Goal: Information Seeking & Learning: Learn about a topic

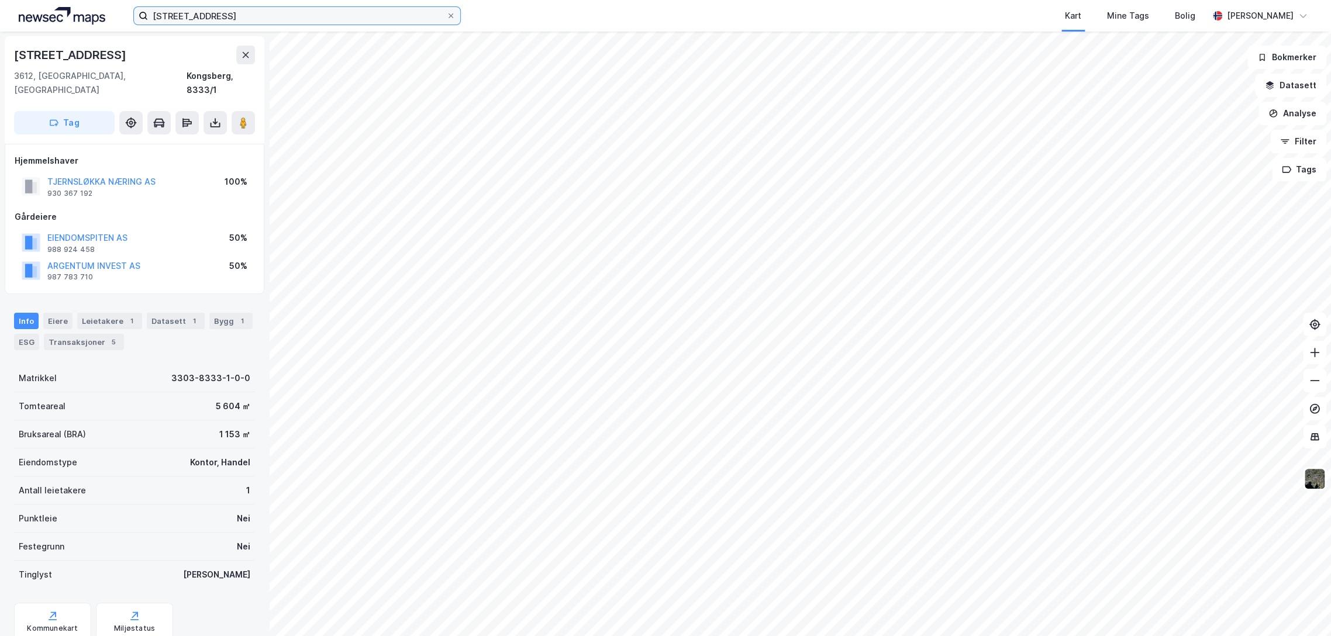
click at [254, 18] on input "[STREET_ADDRESS]" at bounding box center [297, 16] width 298 height 18
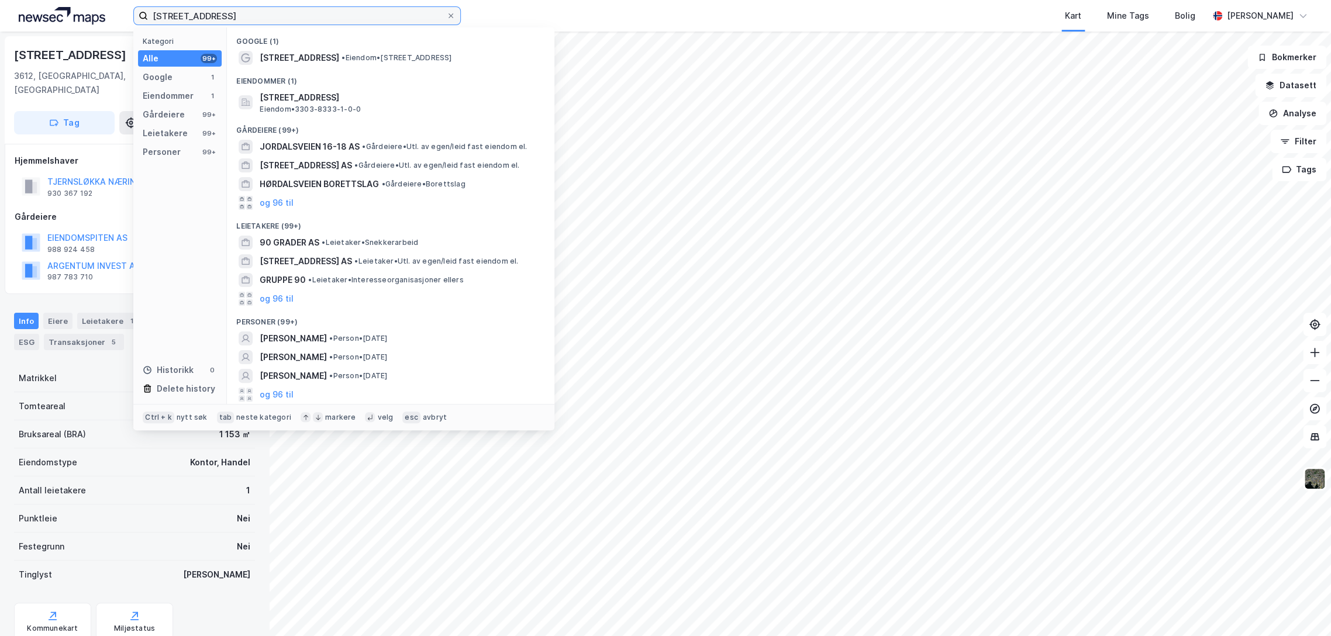
click at [254, 19] on input "[STREET_ADDRESS]" at bounding box center [297, 16] width 298 height 18
click at [254, 20] on input "[STREET_ADDRESS]" at bounding box center [297, 16] width 298 height 18
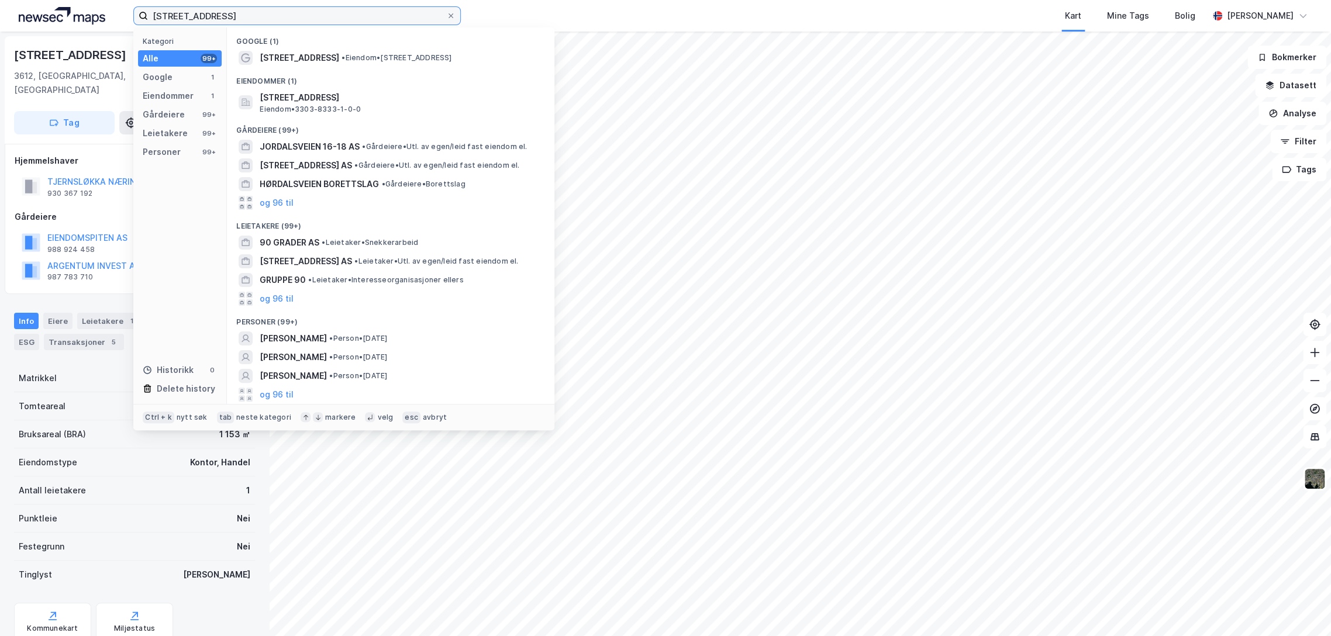
paste input "[STREET_ADDRESS]"
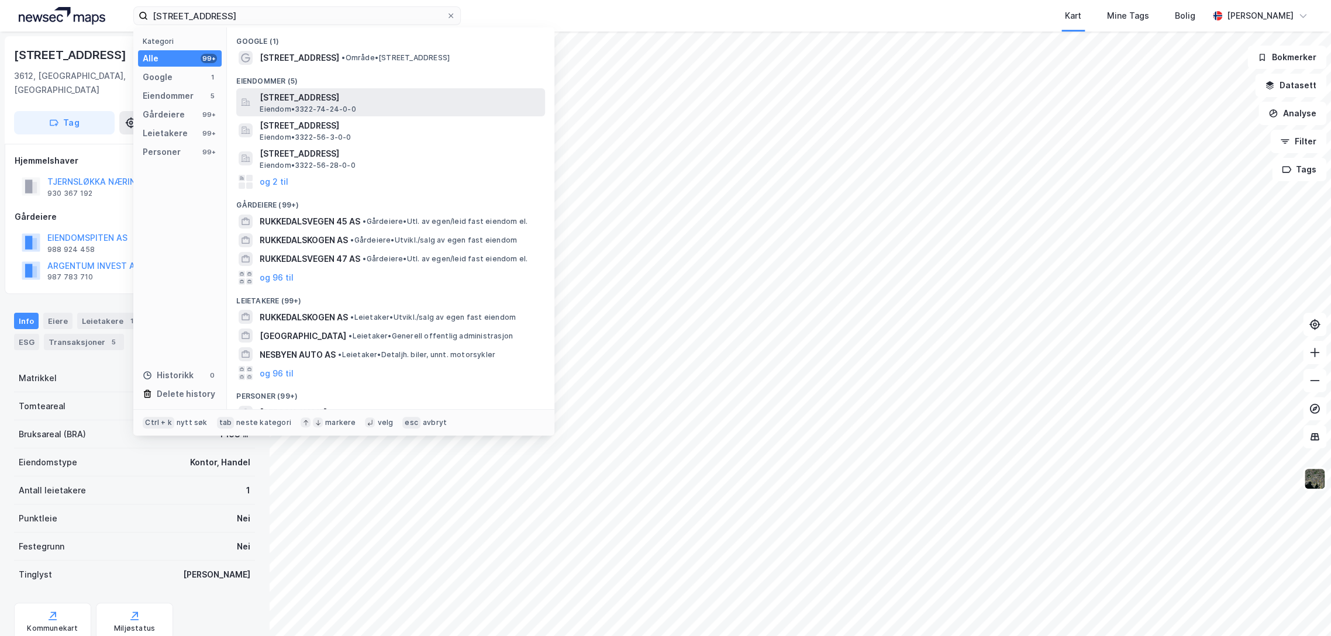
click at [346, 102] on span "[STREET_ADDRESS]" at bounding box center [400, 98] width 281 height 14
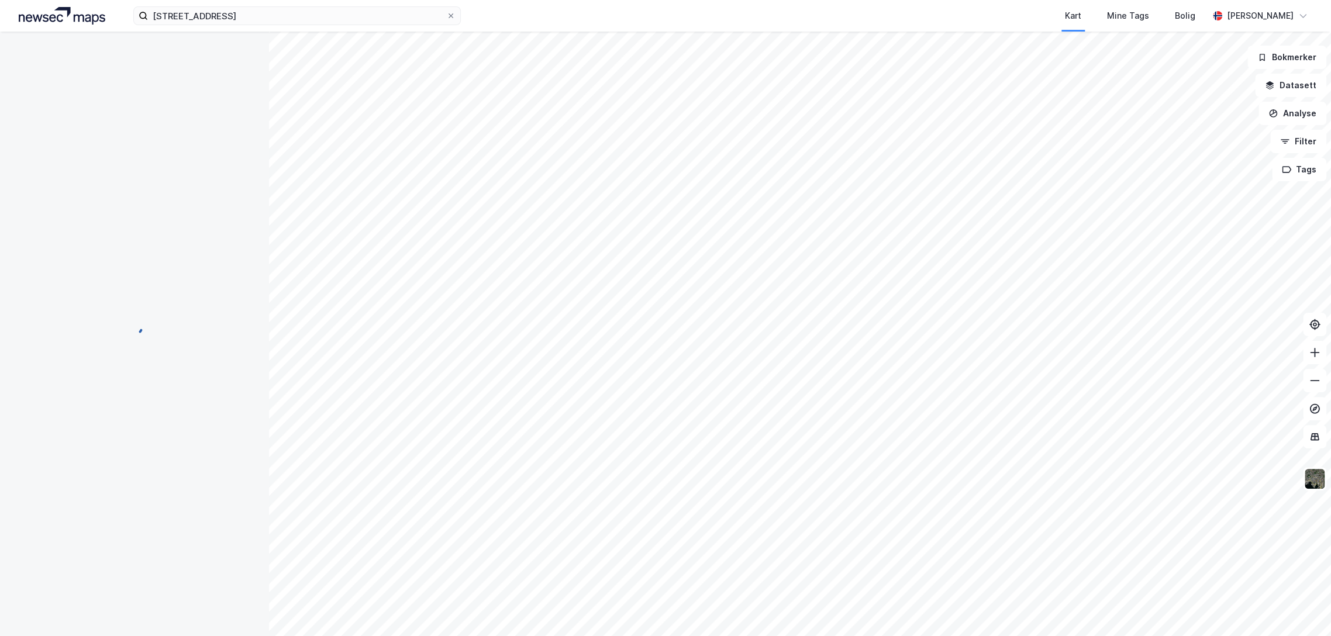
scroll to position [1, 0]
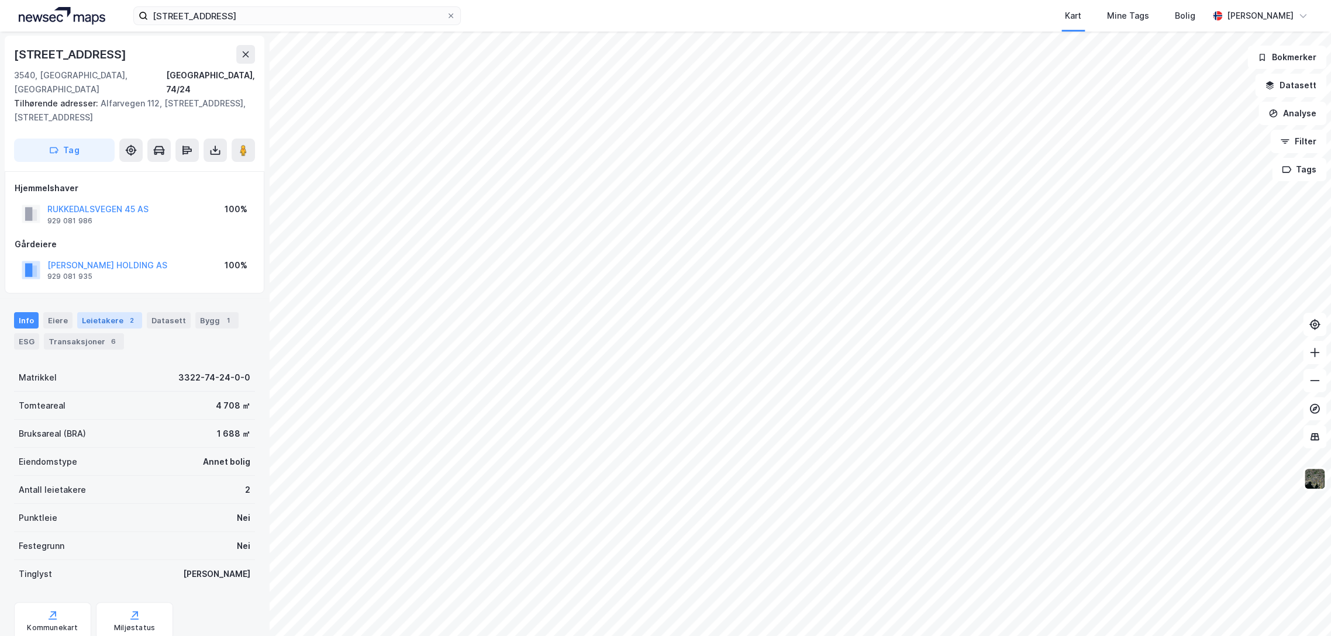
click at [111, 312] on div "Leietakere 2" at bounding box center [109, 320] width 65 height 16
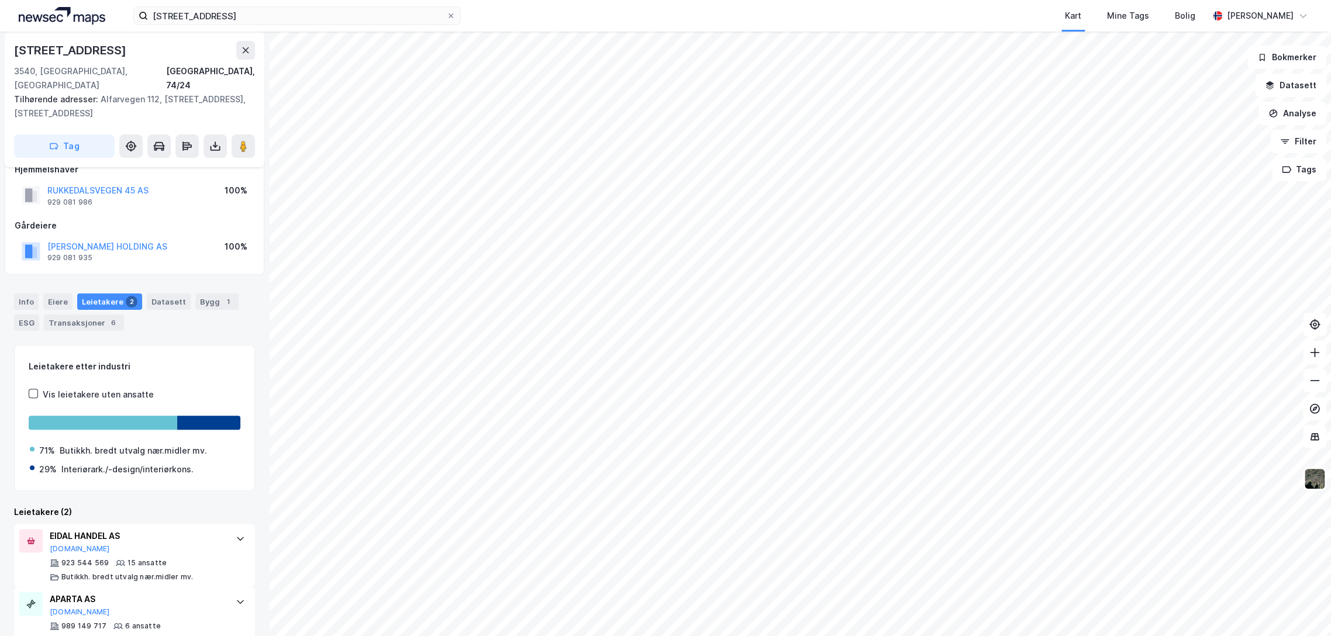
scroll to position [33, 0]
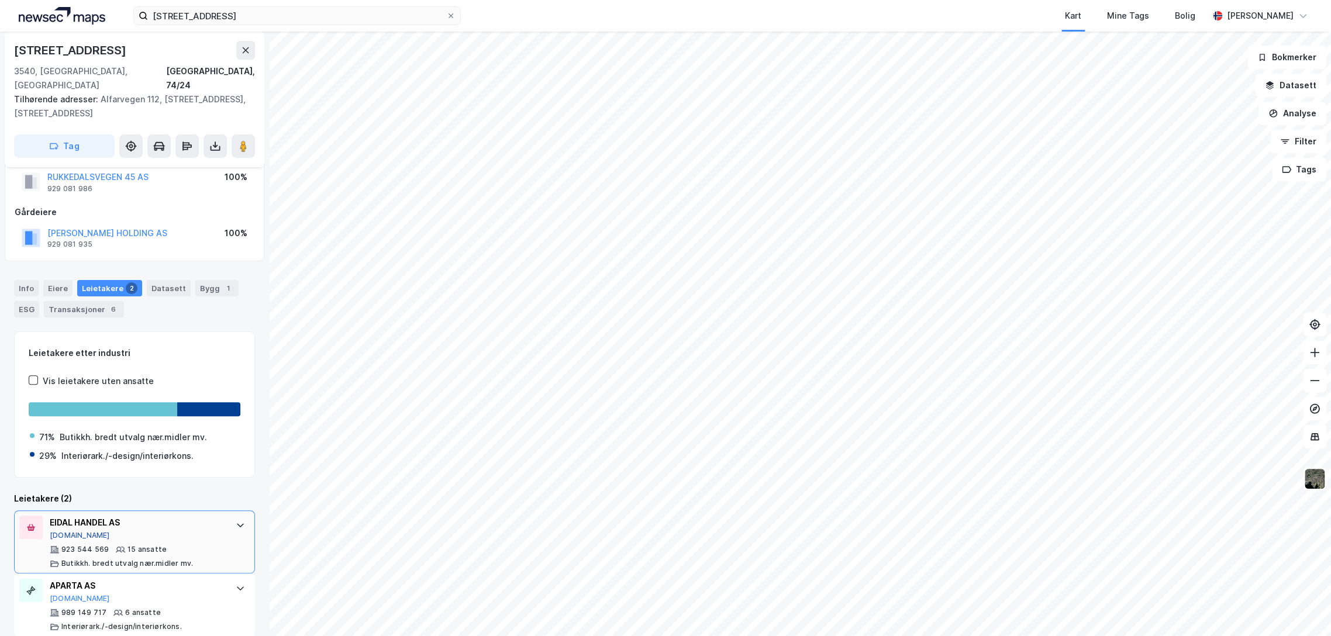
click at [66, 531] on button "[DOMAIN_NAME]" at bounding box center [80, 535] width 60 height 9
click at [188, 18] on input "[STREET_ADDRESS]" at bounding box center [297, 16] width 298 height 18
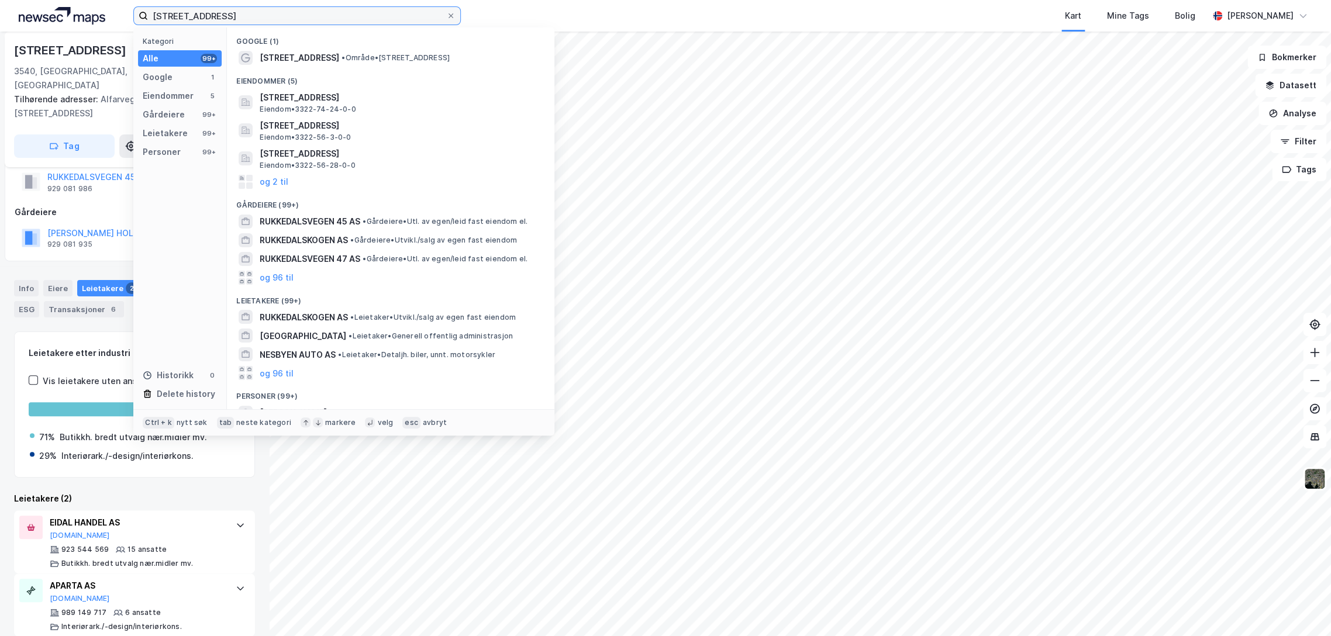
click at [188, 18] on input "[STREET_ADDRESS]" at bounding box center [297, 16] width 298 height 18
paste input "[STREET_ADDRESS]"
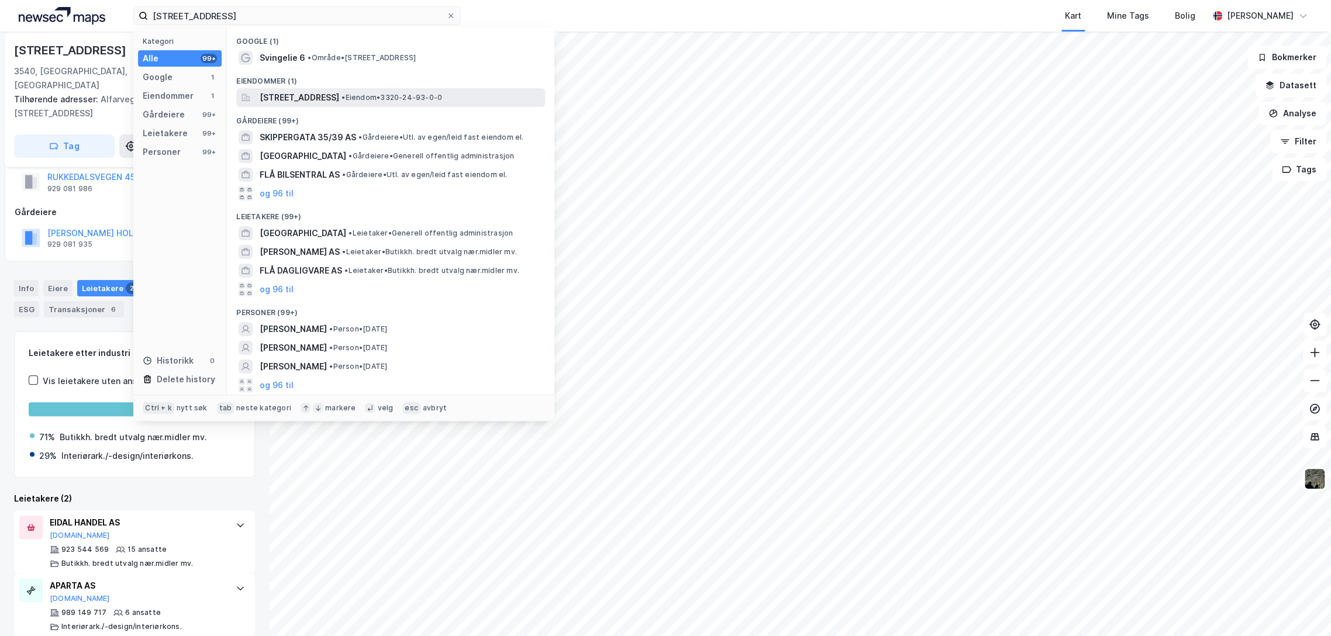
click at [332, 105] on div "[STREET_ADDRESS] • Eiendom • 3320-24-93-0-0" at bounding box center [390, 97] width 309 height 19
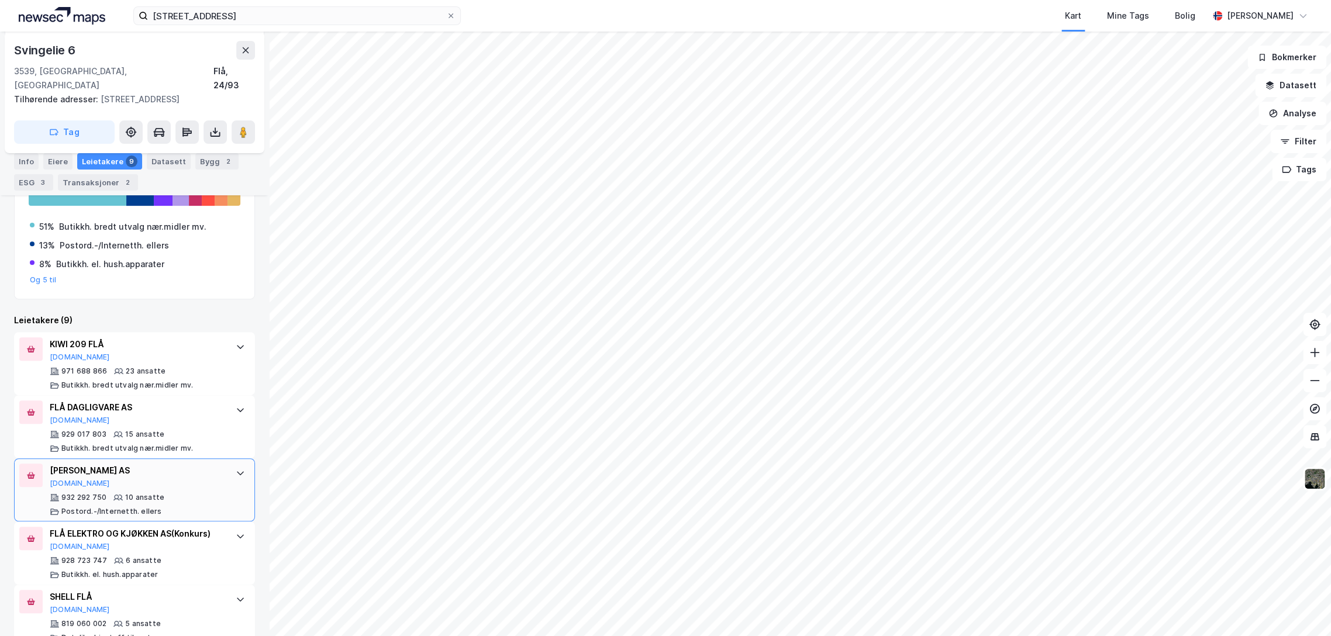
scroll to position [195, 0]
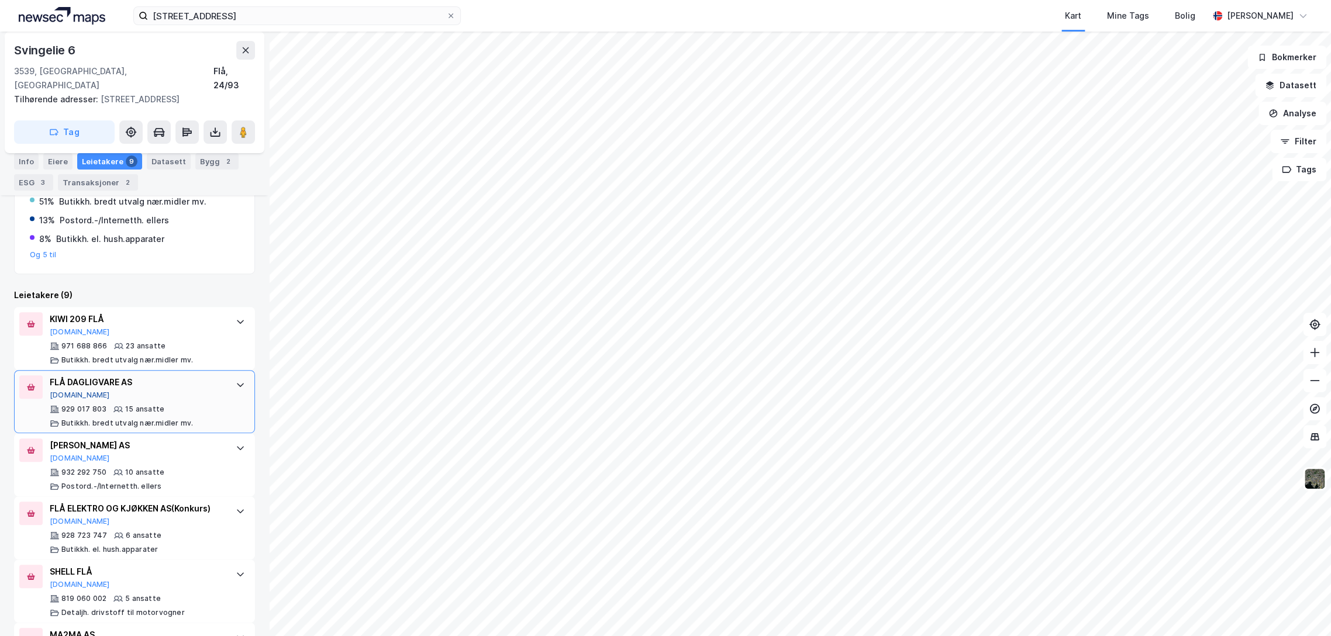
click at [64, 391] on button "[DOMAIN_NAME]" at bounding box center [80, 395] width 60 height 9
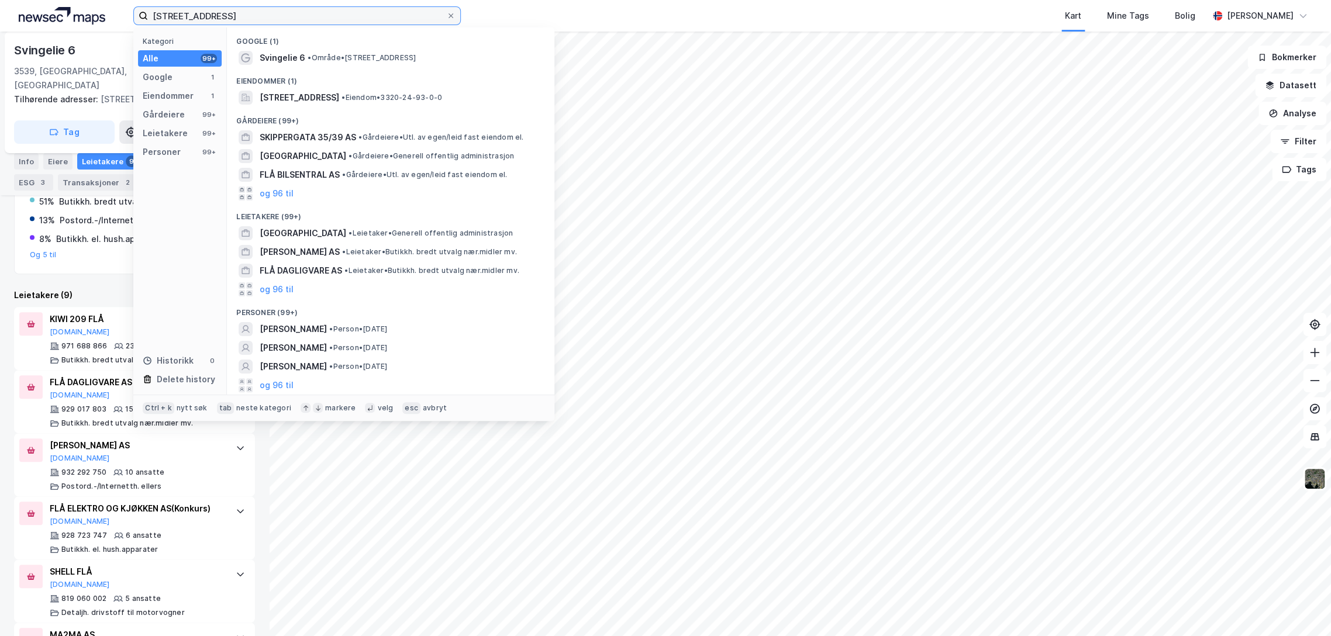
click at [194, 20] on input "[STREET_ADDRESS]" at bounding box center [297, 16] width 298 height 18
paste input "Myren 19, 3570 Ål"
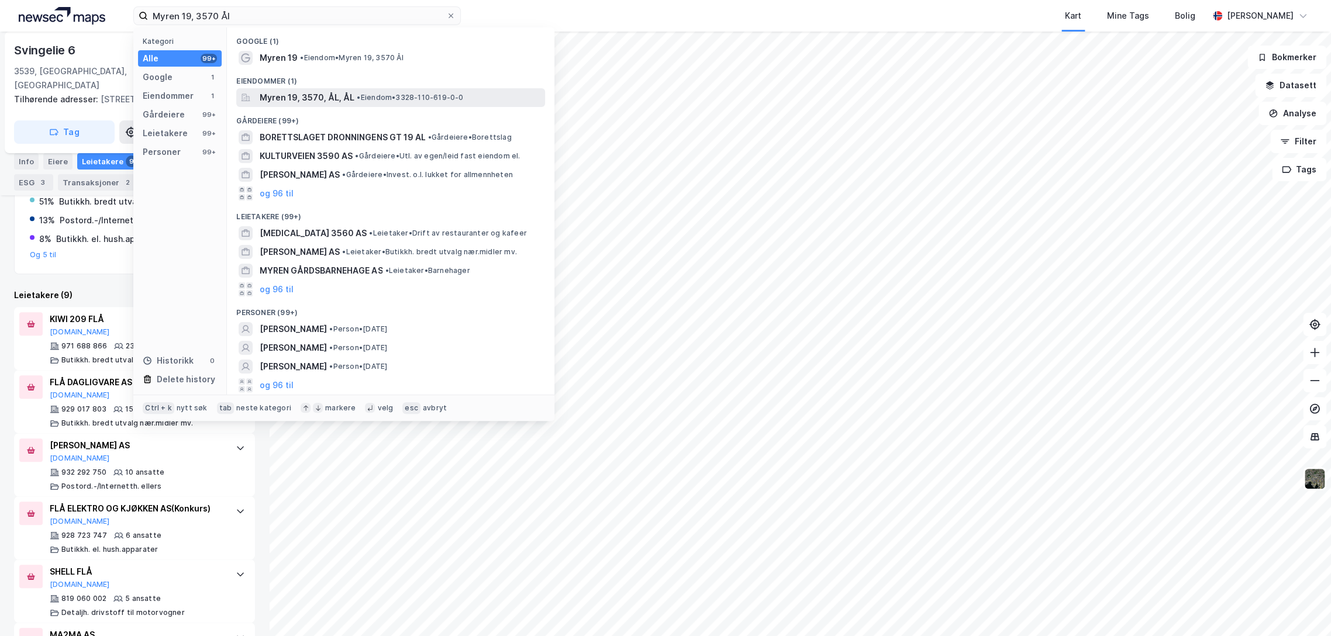
click at [327, 96] on span "Myren 19, 3570, ÅL, ÅL" at bounding box center [307, 98] width 95 height 14
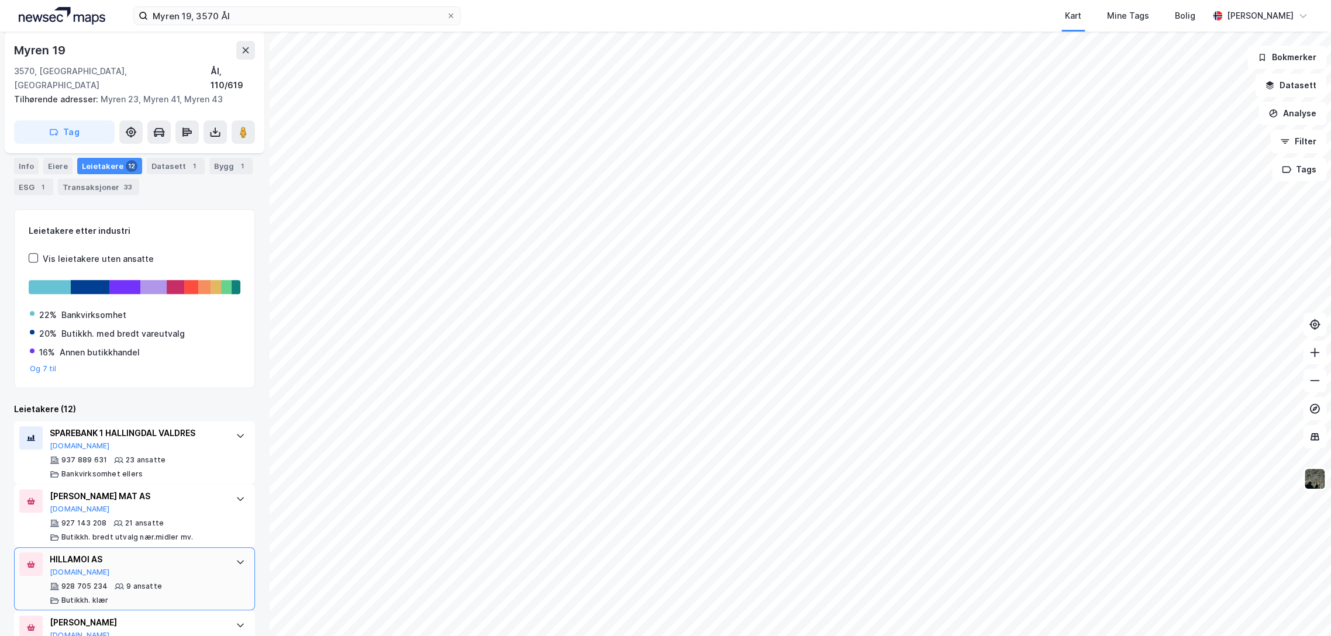
scroll to position [195, 0]
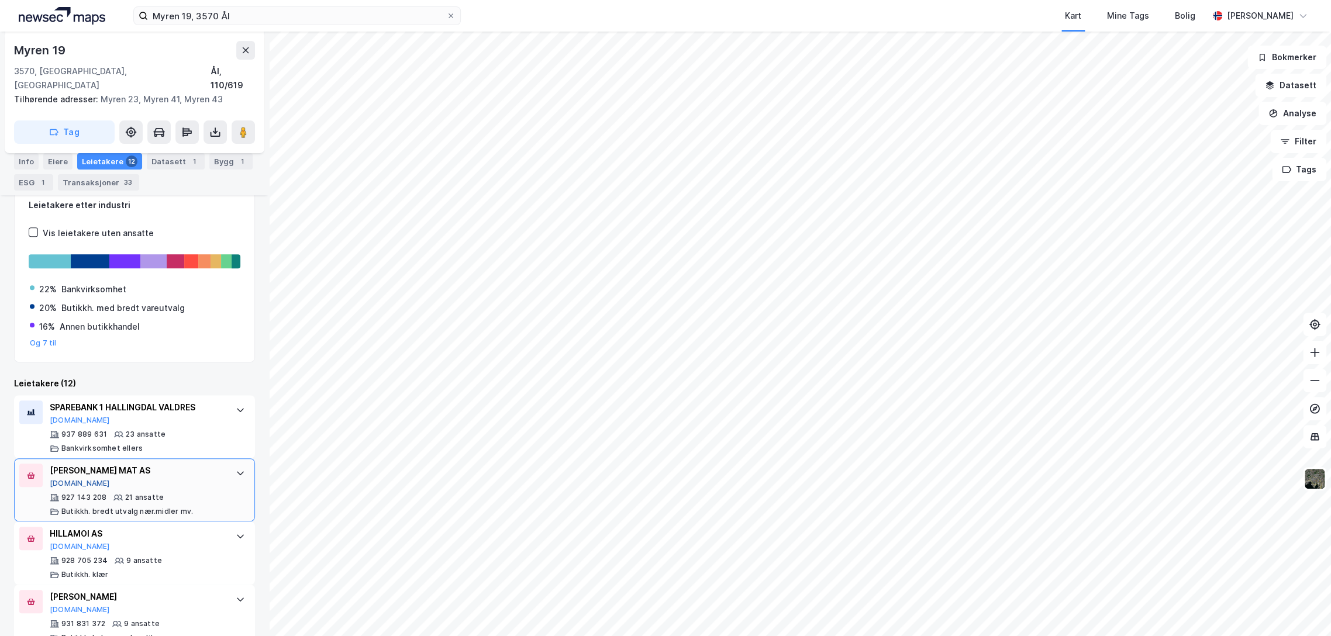
click at [68, 479] on button "[DOMAIN_NAME]" at bounding box center [80, 483] width 60 height 9
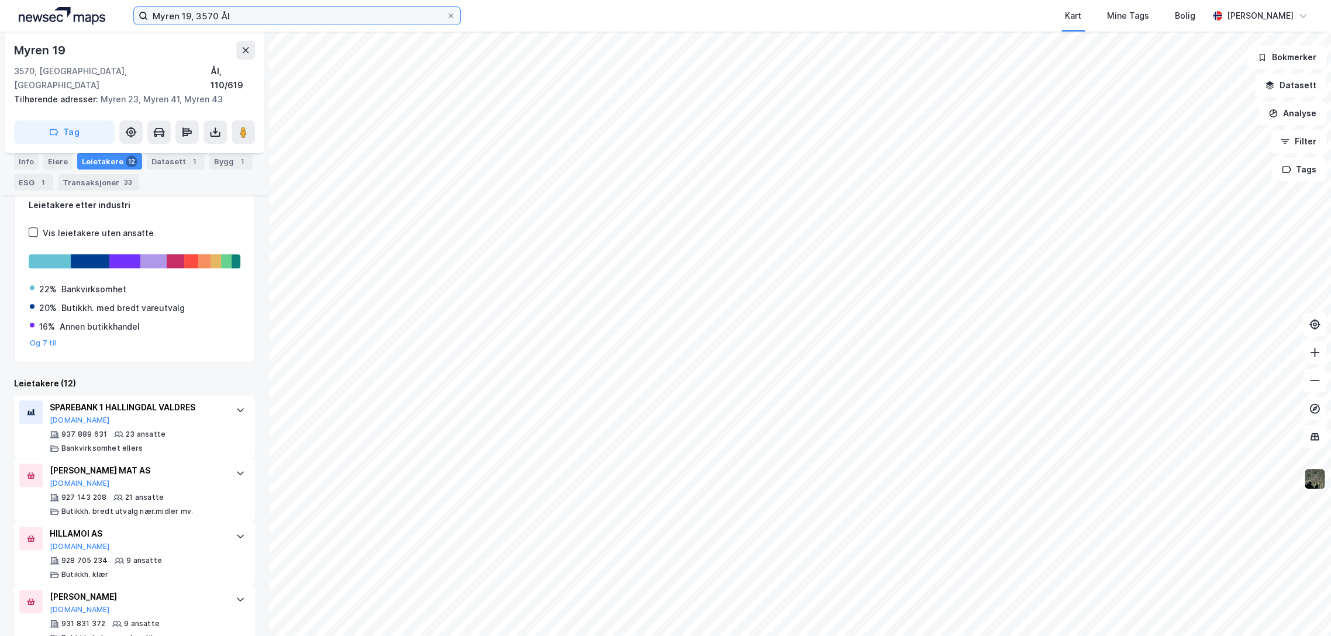
click at [204, 14] on input "Myren 19, 3570 Ål" at bounding box center [297, 16] width 298 height 18
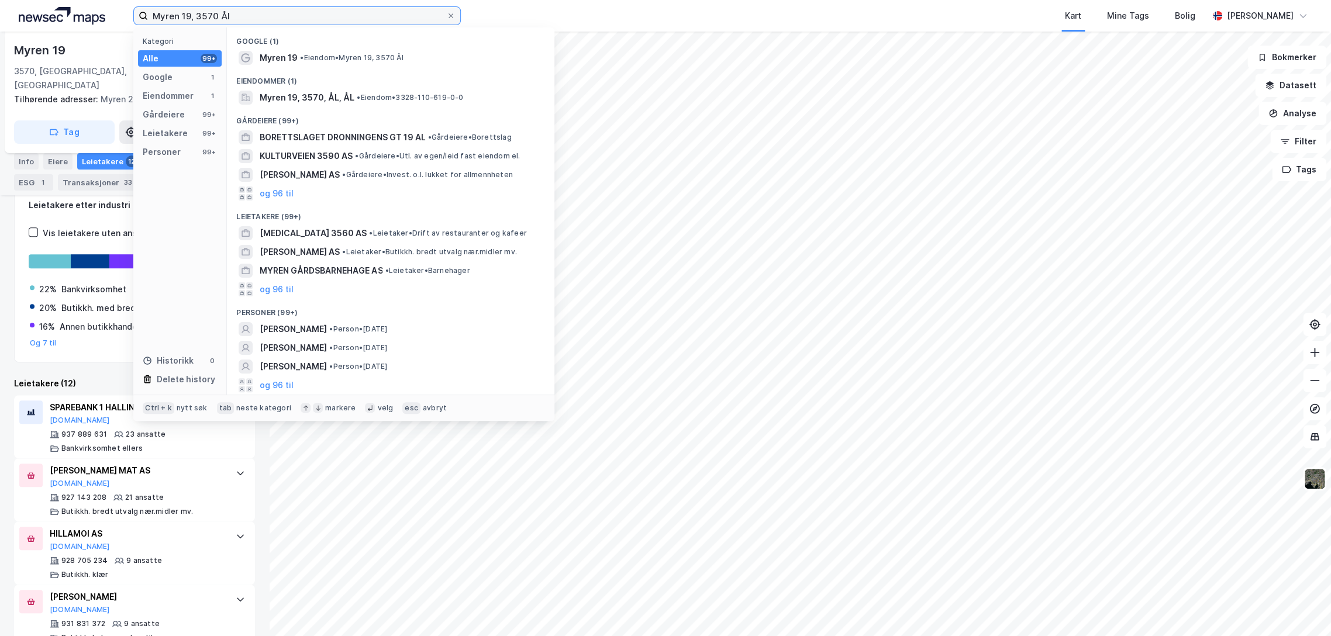
click at [204, 14] on input "Myren 19, 3570 Ål" at bounding box center [297, 16] width 298 height 18
paste input "[STREET_ADDRESS]"
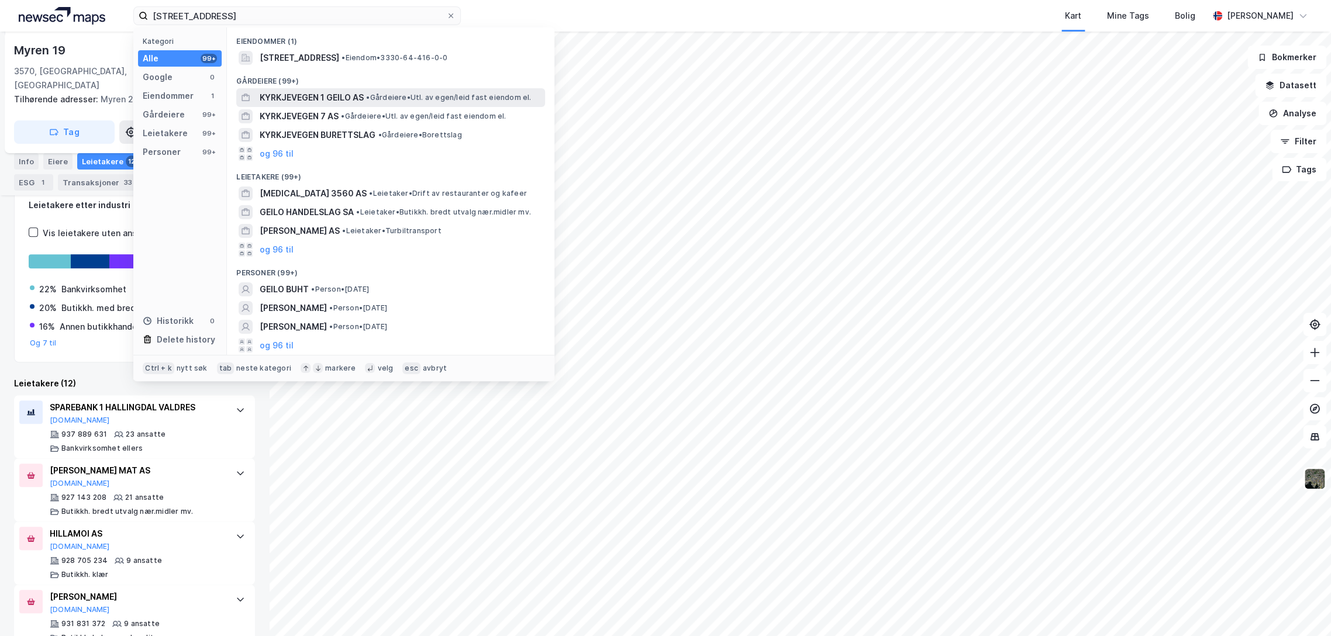
click at [332, 99] on span "KYRKJEVEGEN 1 GEILO AS" at bounding box center [312, 98] width 104 height 14
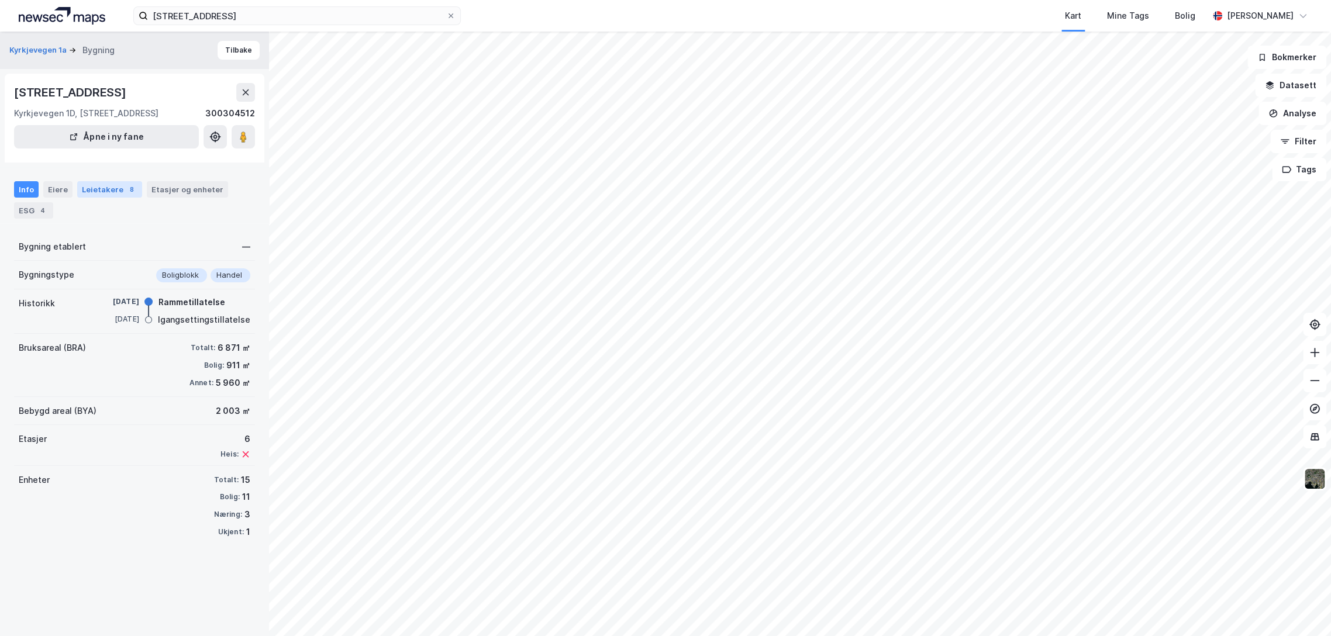
click at [103, 188] on div "Leietakere 8" at bounding box center [109, 189] width 65 height 16
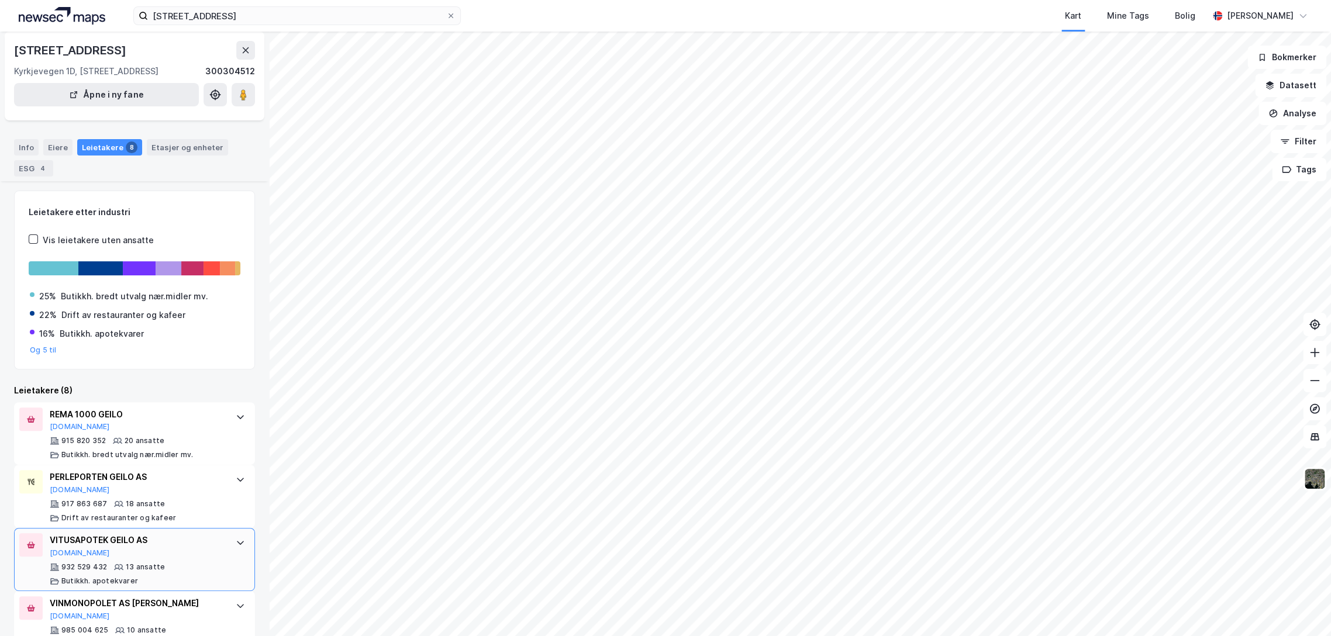
scroll to position [195, 0]
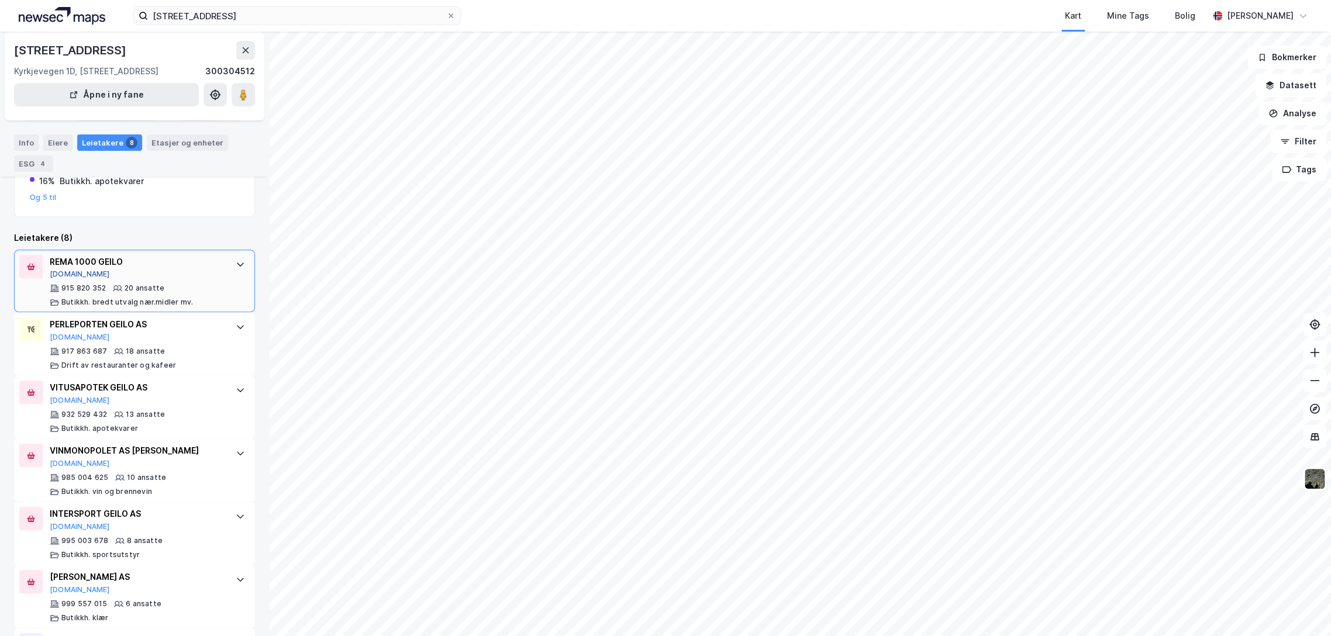
click at [63, 274] on button "[DOMAIN_NAME]" at bounding box center [80, 274] width 60 height 9
click at [219, 22] on input "[STREET_ADDRESS]" at bounding box center [297, 16] width 298 height 18
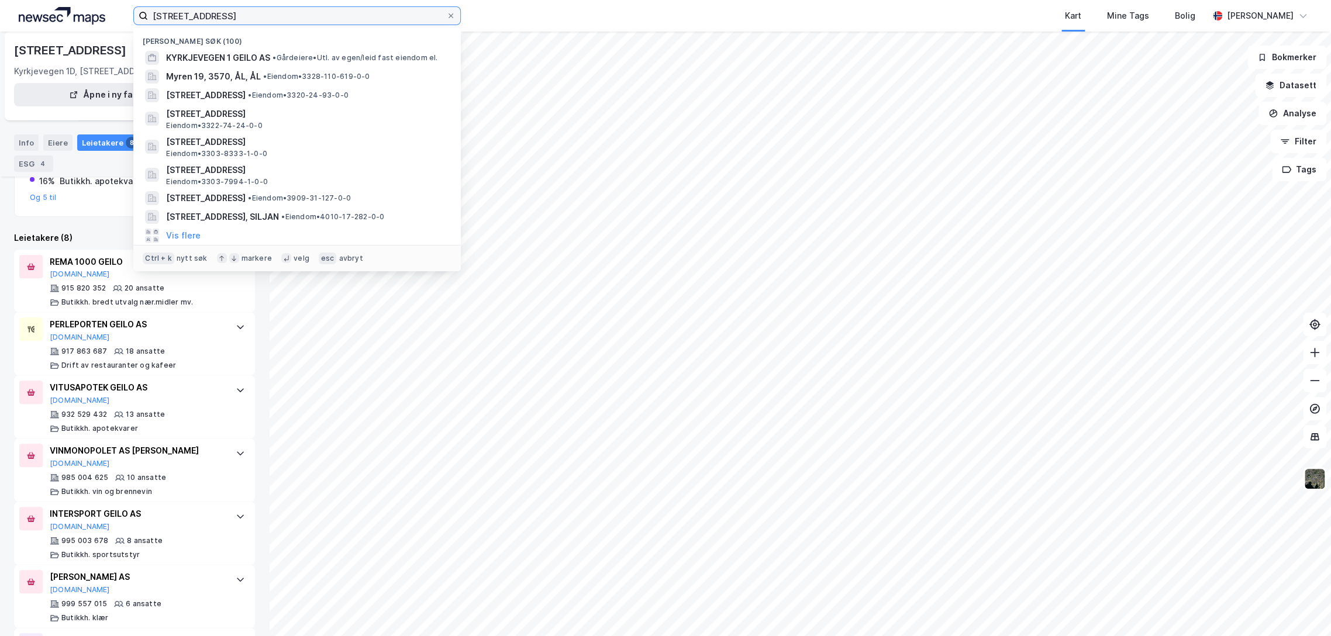
click at [219, 22] on input "[STREET_ADDRESS]" at bounding box center [297, 16] width 298 height 18
paste input "Myren 19, 3570 Ål"
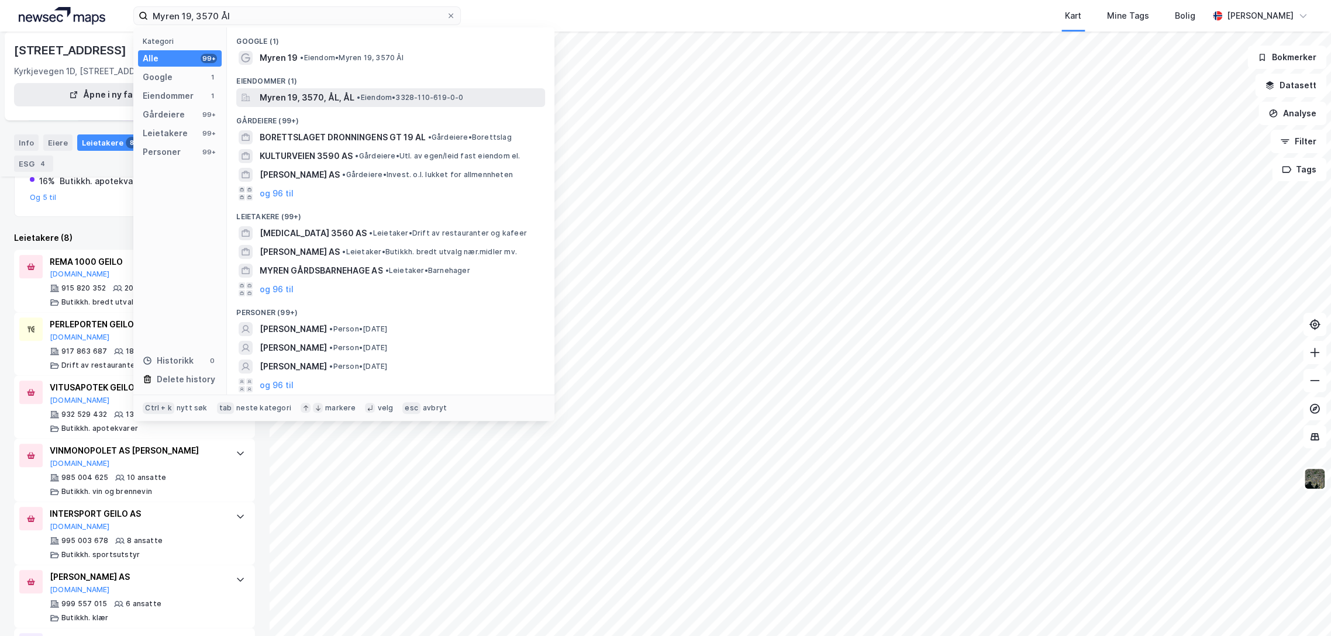
click at [313, 102] on span "Myren 19, 3570, ÅL, ÅL" at bounding box center [307, 98] width 95 height 14
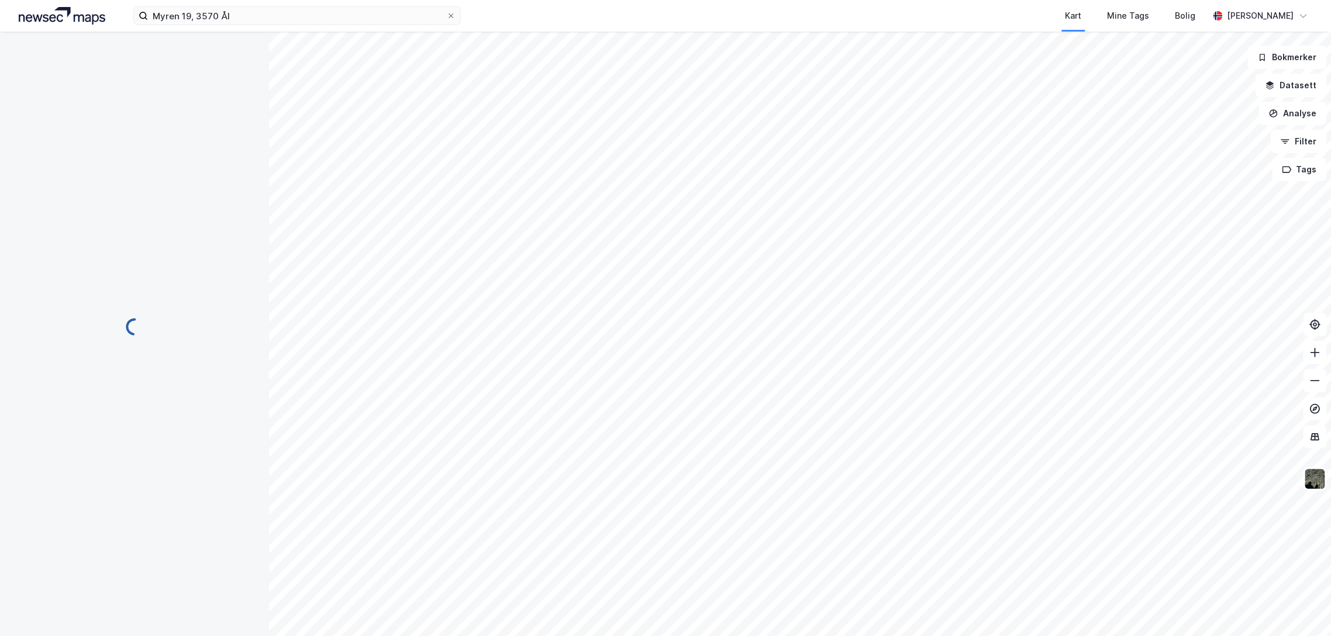
scroll to position [89, 0]
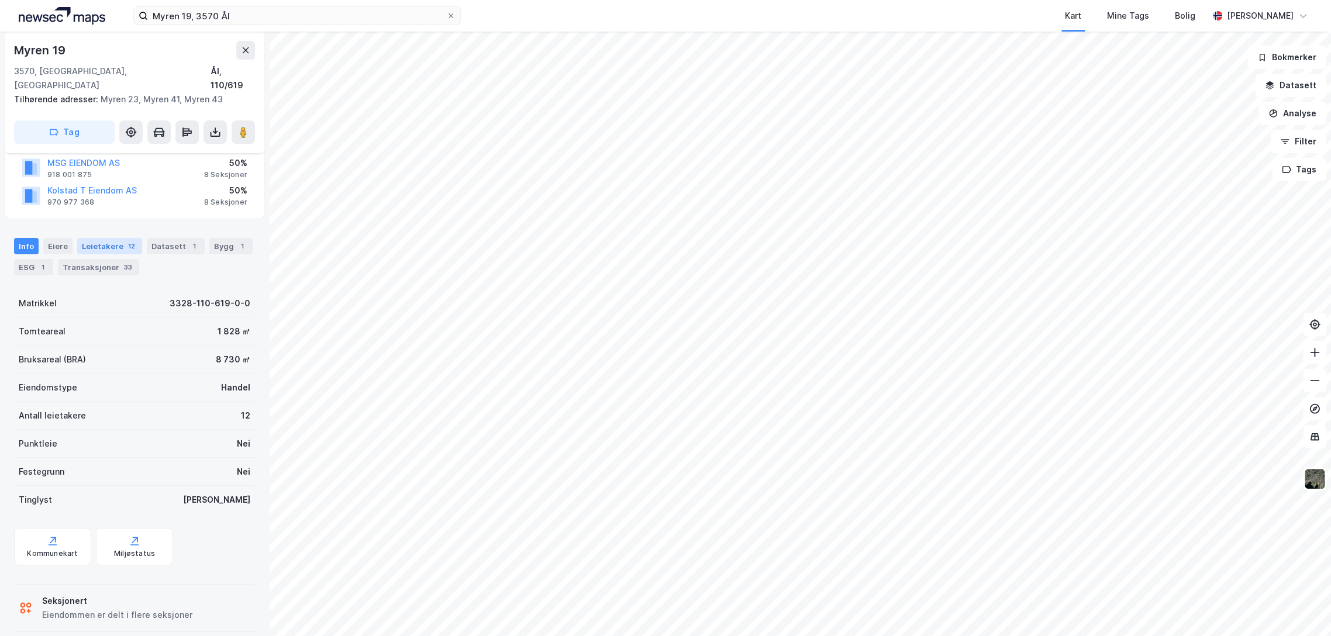
click at [112, 238] on div "Leietakere 12" at bounding box center [109, 246] width 65 height 16
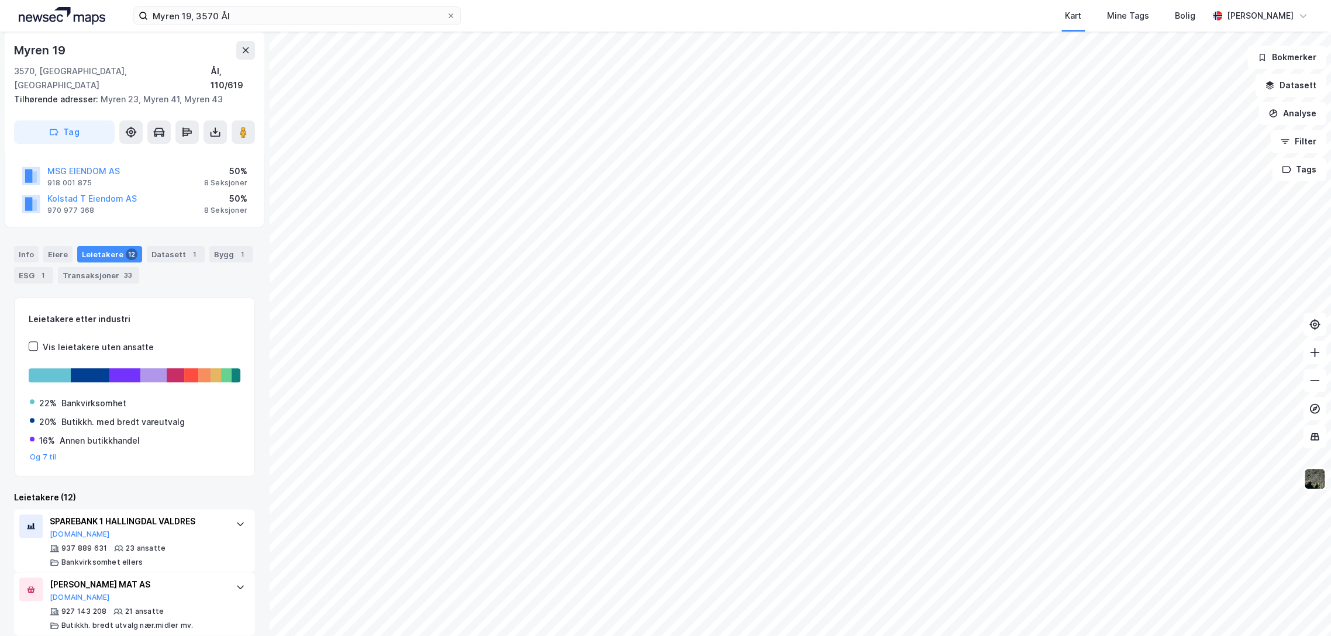
scroll to position [195, 0]
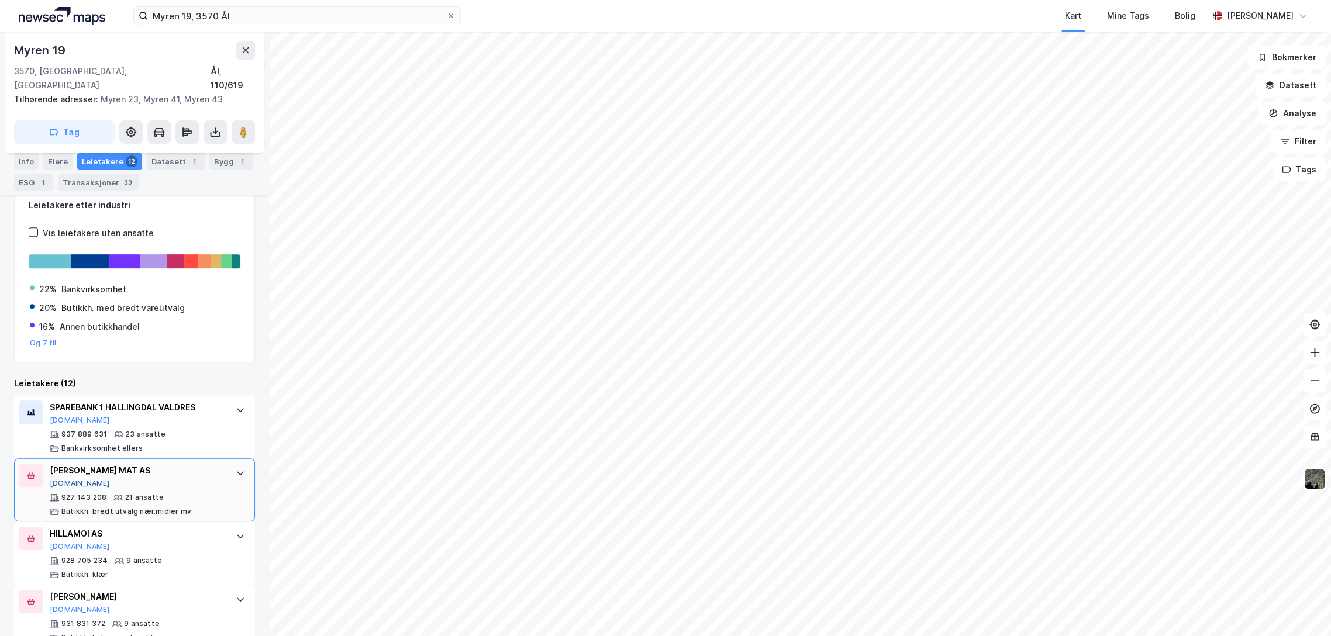
click at [74, 479] on button "[DOMAIN_NAME]" at bounding box center [80, 483] width 60 height 9
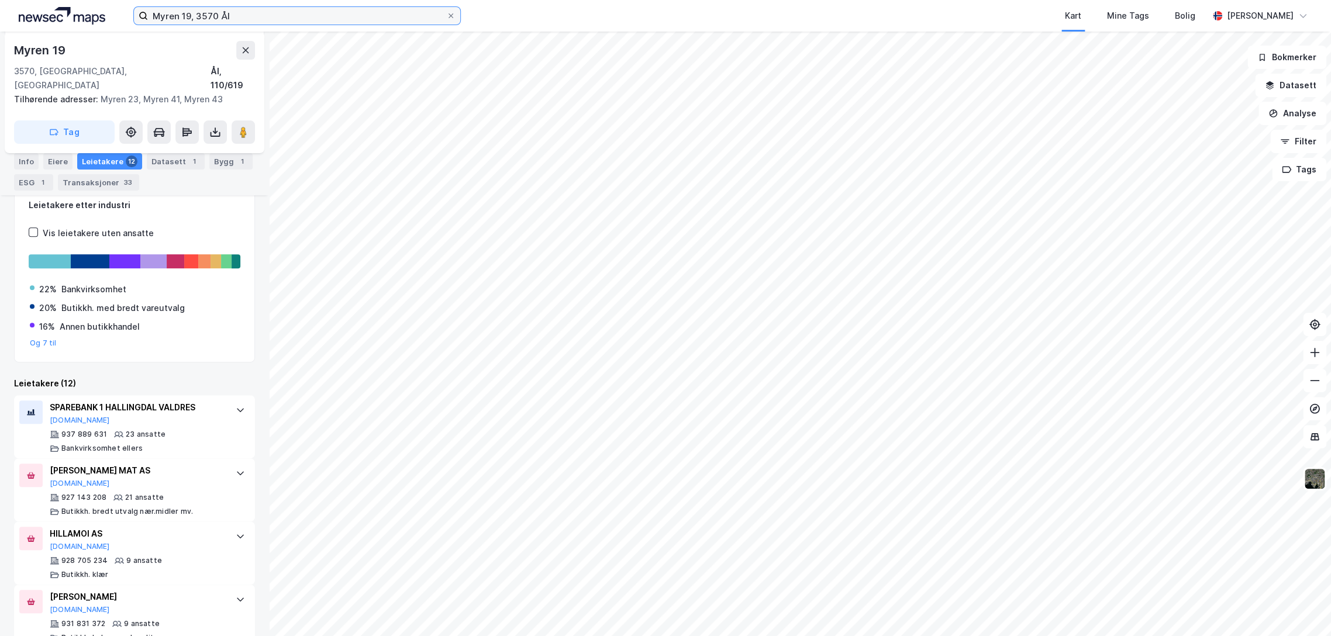
click at [226, 12] on input "Myren 19, 3570 Ål" at bounding box center [297, 16] width 298 height 18
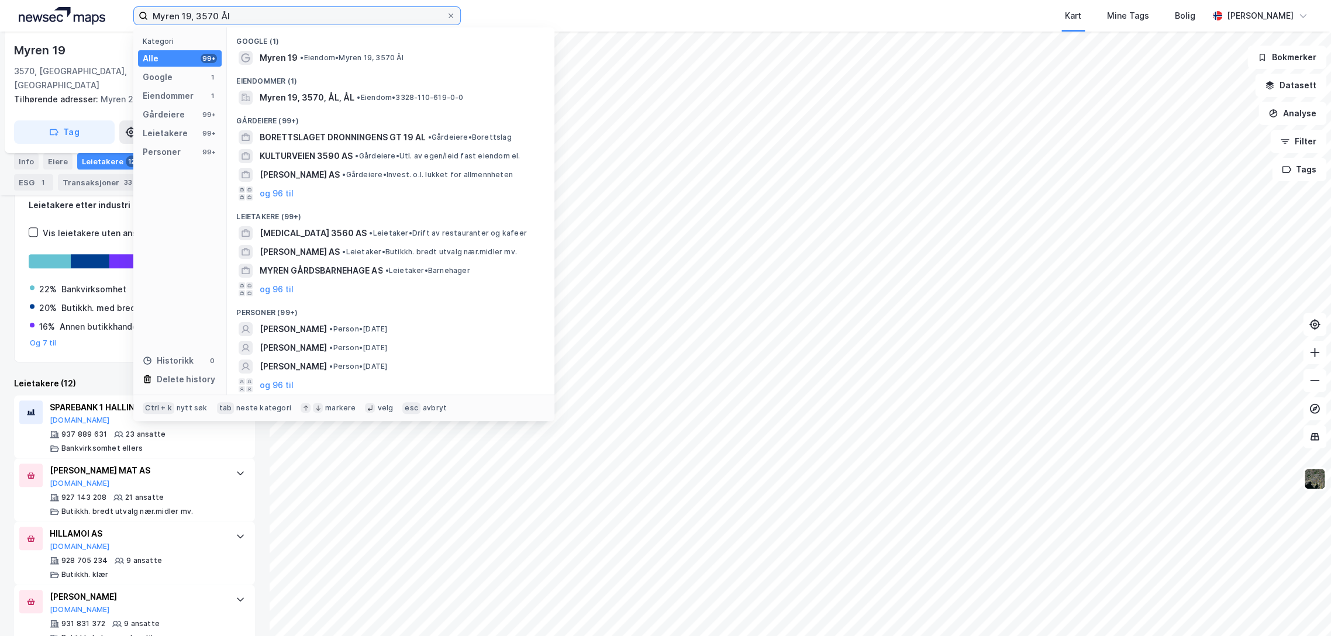
click at [226, 12] on input "Myren 19, 3570 Ål" at bounding box center [297, 16] width 298 height 18
paste input "Sykkylvsvegen 301, 6230 Sykkylven"
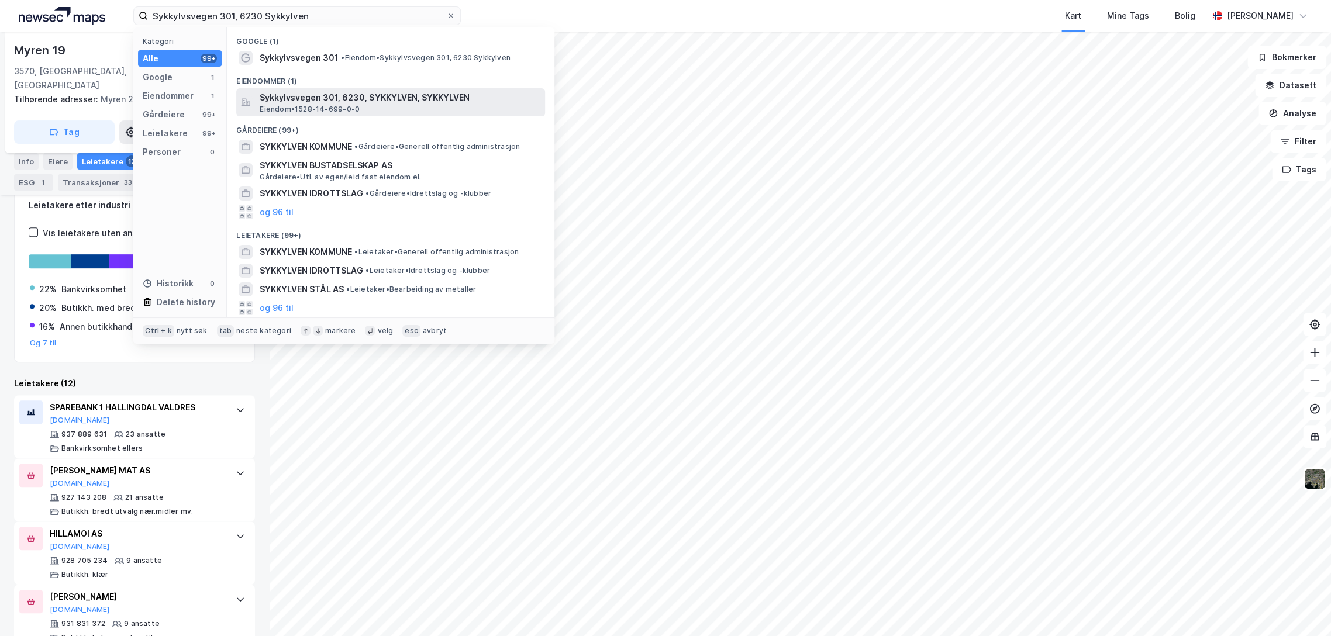
click at [337, 104] on span "Sykkylvsvegen 301, 6230, SYKKYLVEN, SYKKYLVEN" at bounding box center [400, 98] width 281 height 14
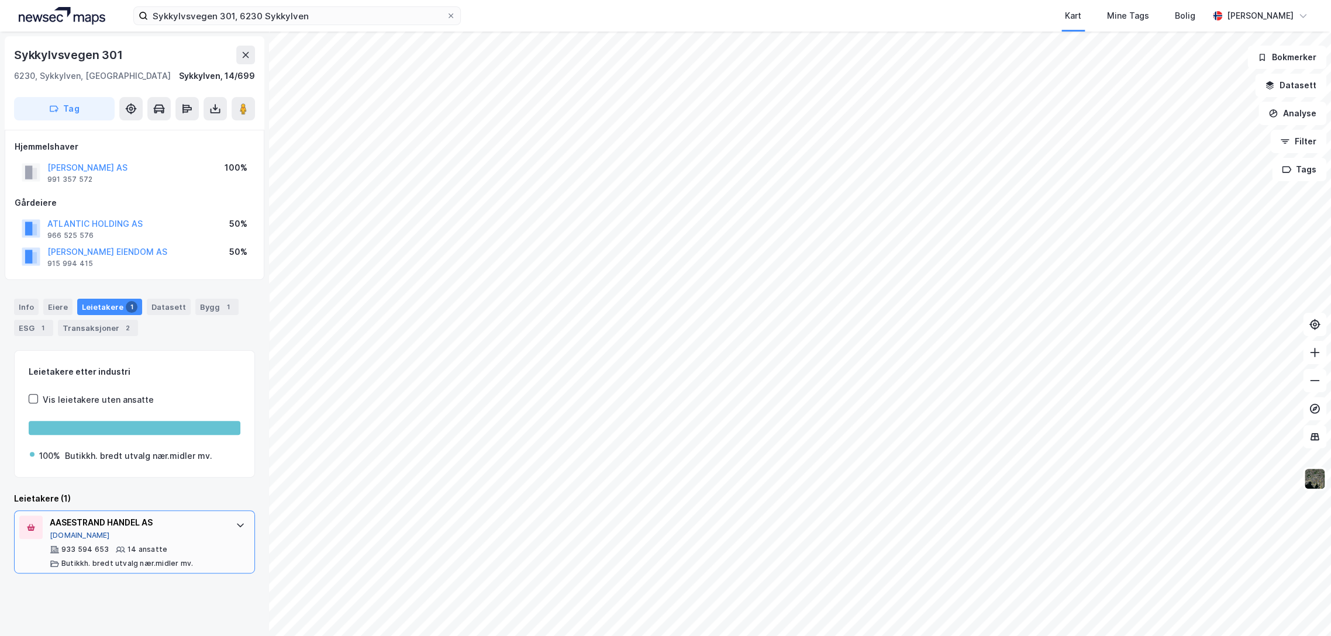
click at [72, 536] on button "[DOMAIN_NAME]" at bounding box center [80, 535] width 60 height 9
click at [227, 304] on div "Bygg 1" at bounding box center [216, 307] width 43 height 16
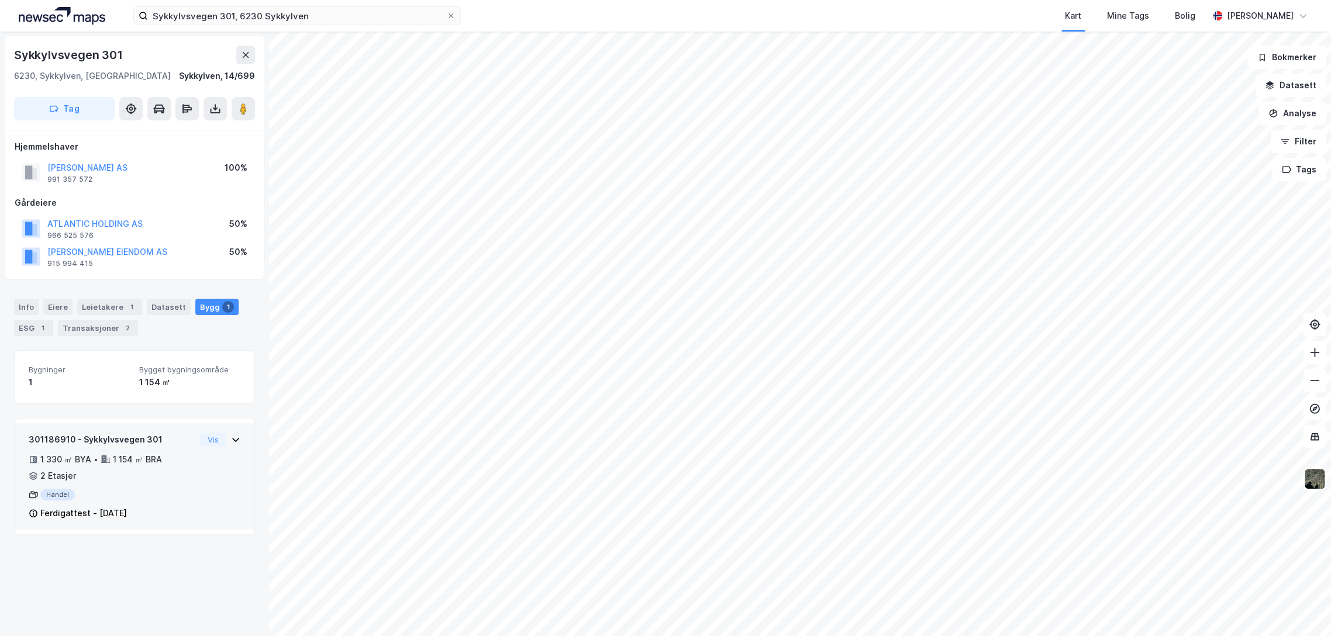
click at [152, 489] on div "Handel" at bounding box center [112, 495] width 167 height 12
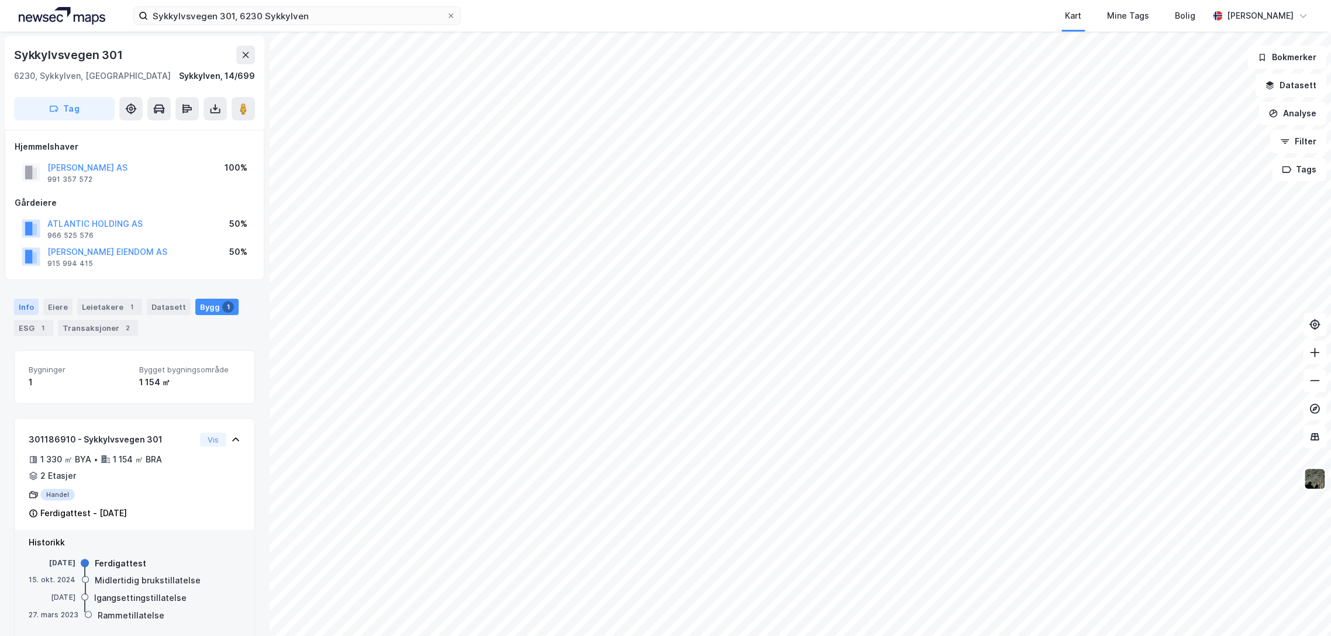
click at [20, 301] on div "Info" at bounding box center [26, 307] width 25 height 16
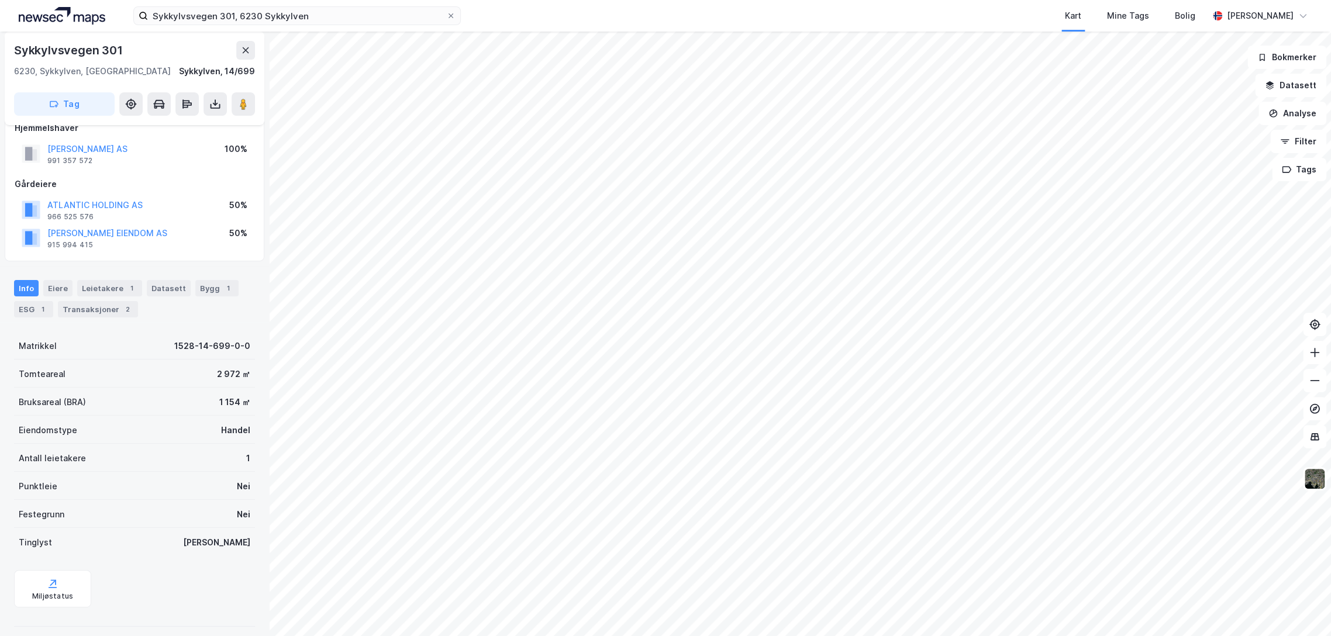
scroll to position [28, 0]
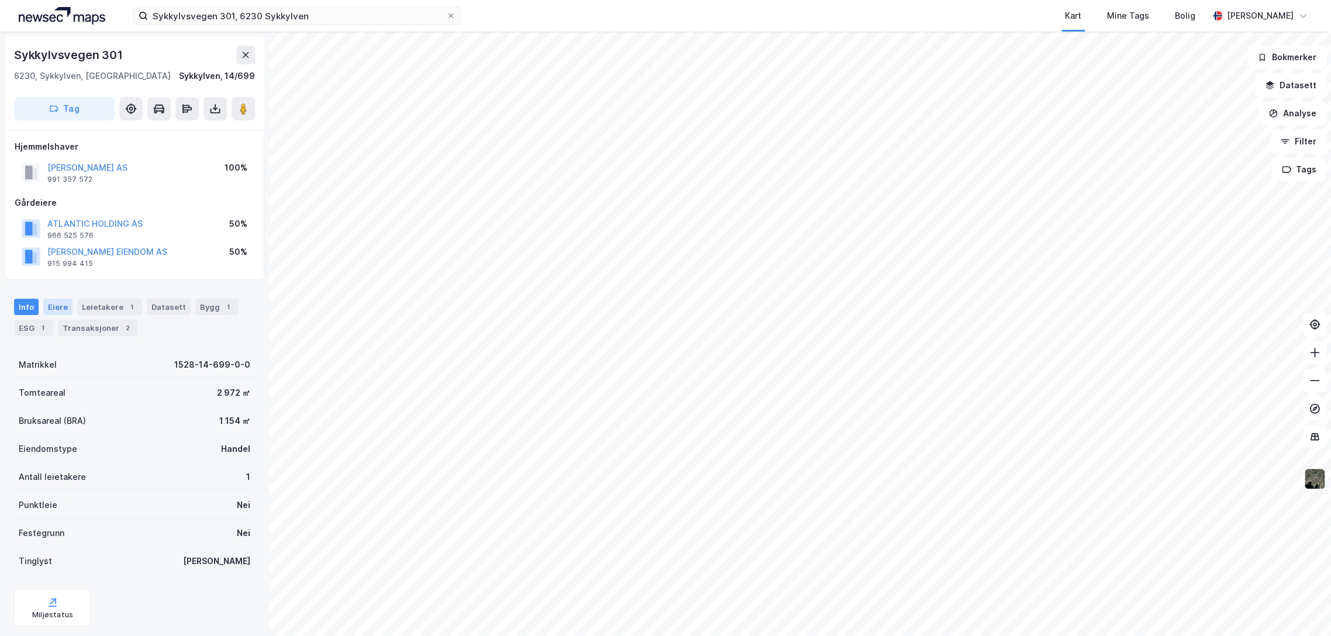
click at [65, 305] on div "Eiere" at bounding box center [57, 307] width 29 height 16
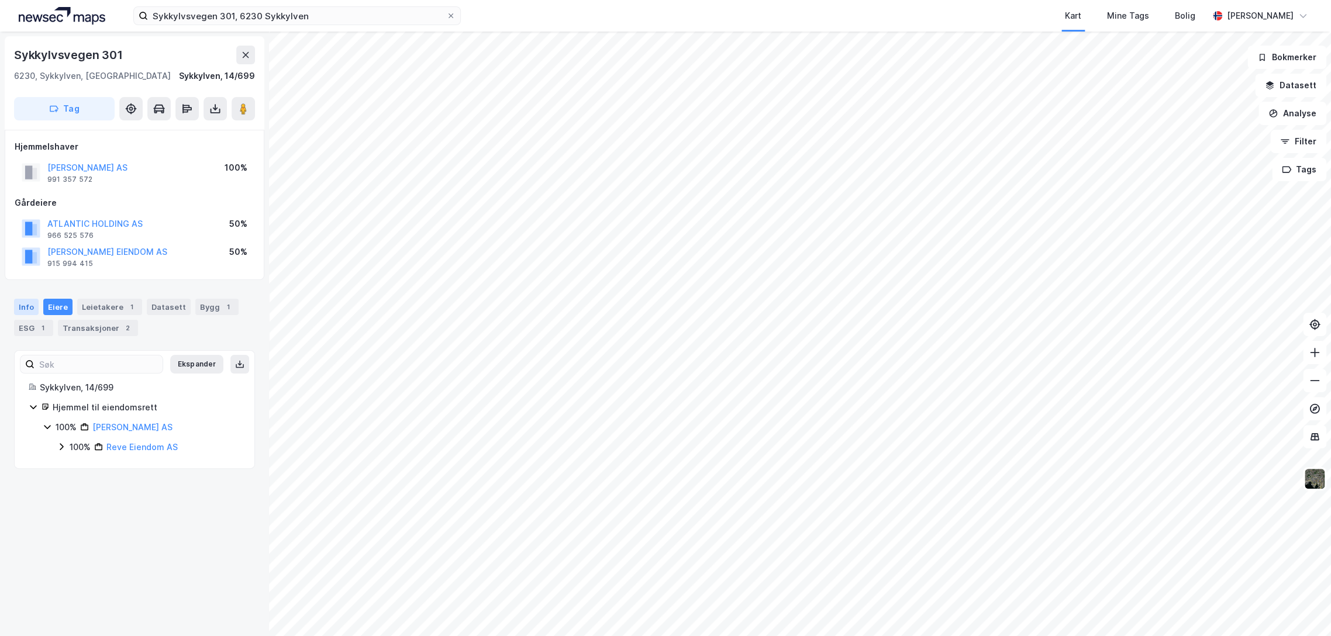
click at [24, 309] on div "Info" at bounding box center [26, 307] width 25 height 16
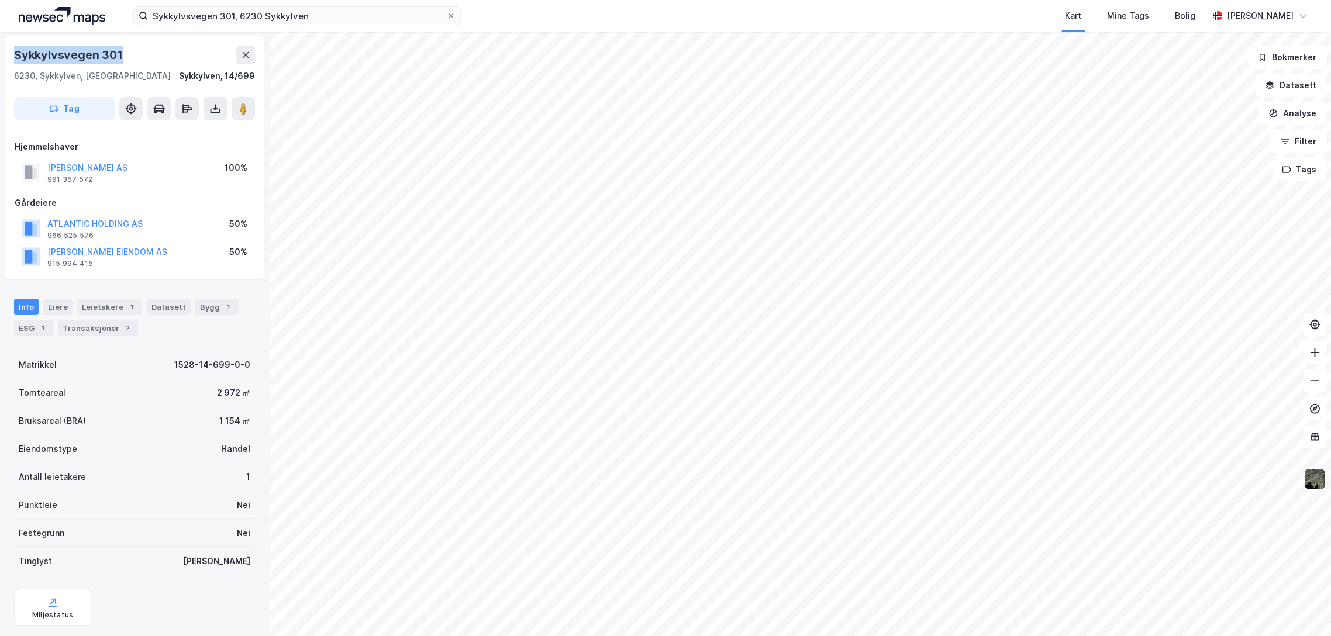
drag, startPoint x: 15, startPoint y: 53, endPoint x: 123, endPoint y: 41, distance: 108.2
click at [123, 41] on div "Sykkylvsvegen 301 6230, Sykkylven, Møre Og Romsdal Sykkylven, 14/699 Tag" at bounding box center [135, 83] width 260 height 94
drag, startPoint x: 181, startPoint y: 75, endPoint x: 253, endPoint y: 77, distance: 72.6
click at [253, 77] on div "6230, Sykkylven, Møre Og Romsdal Sykkylven, 14/699" at bounding box center [134, 76] width 241 height 14
copy div "Sykkylven, 14/699"
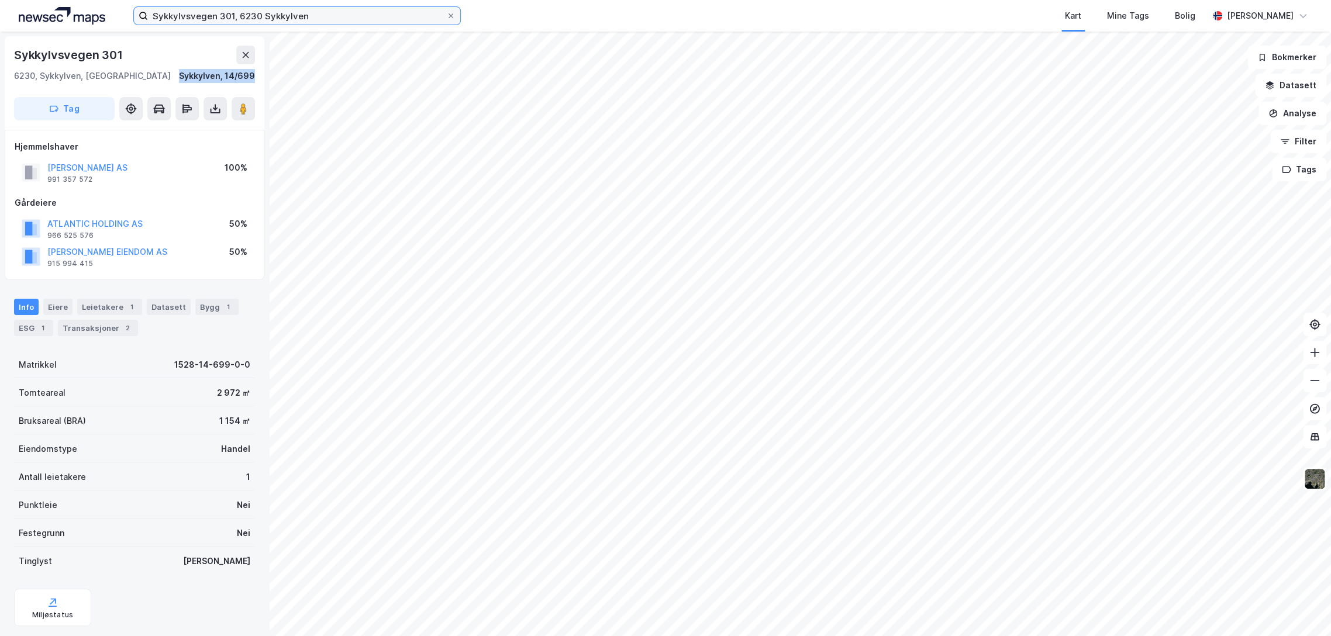
click at [248, 19] on input "Sykkylvsvegen 301, 6230 Sykkylven" at bounding box center [297, 16] width 298 height 18
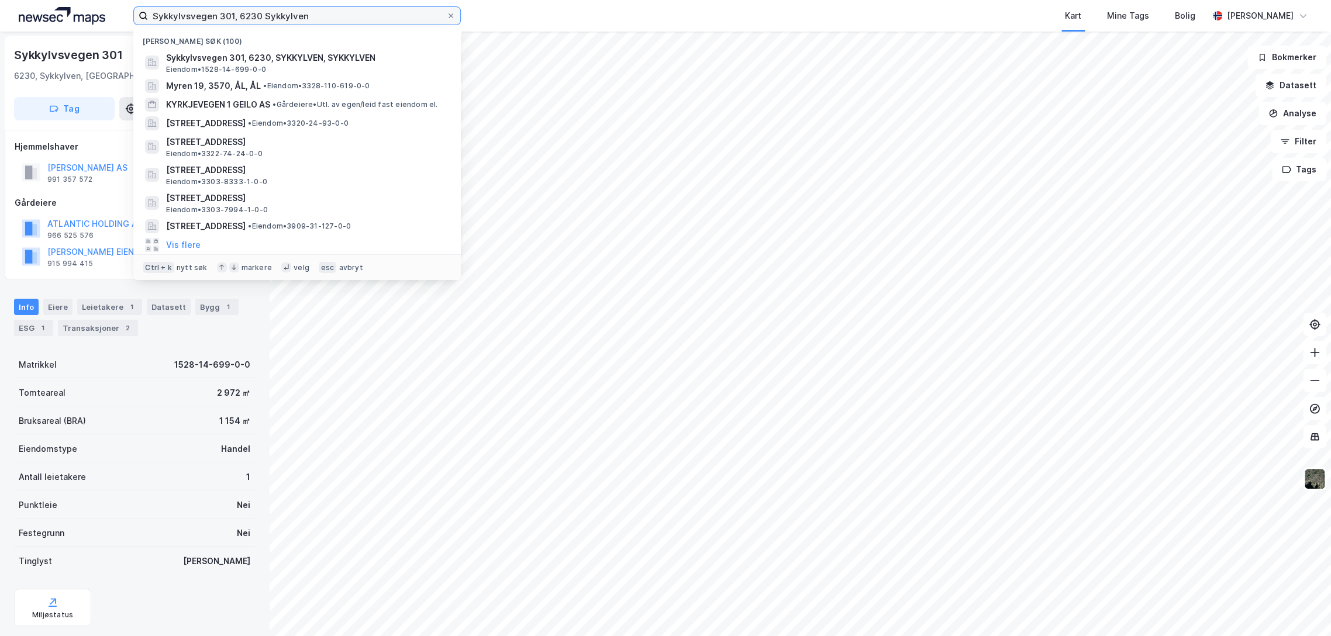
click at [248, 19] on input "Sykkylvsvegen 301, 6230 Sykkylven" at bounding box center [297, 16] width 298 height 18
paste input "[STREET_ADDRESS]"
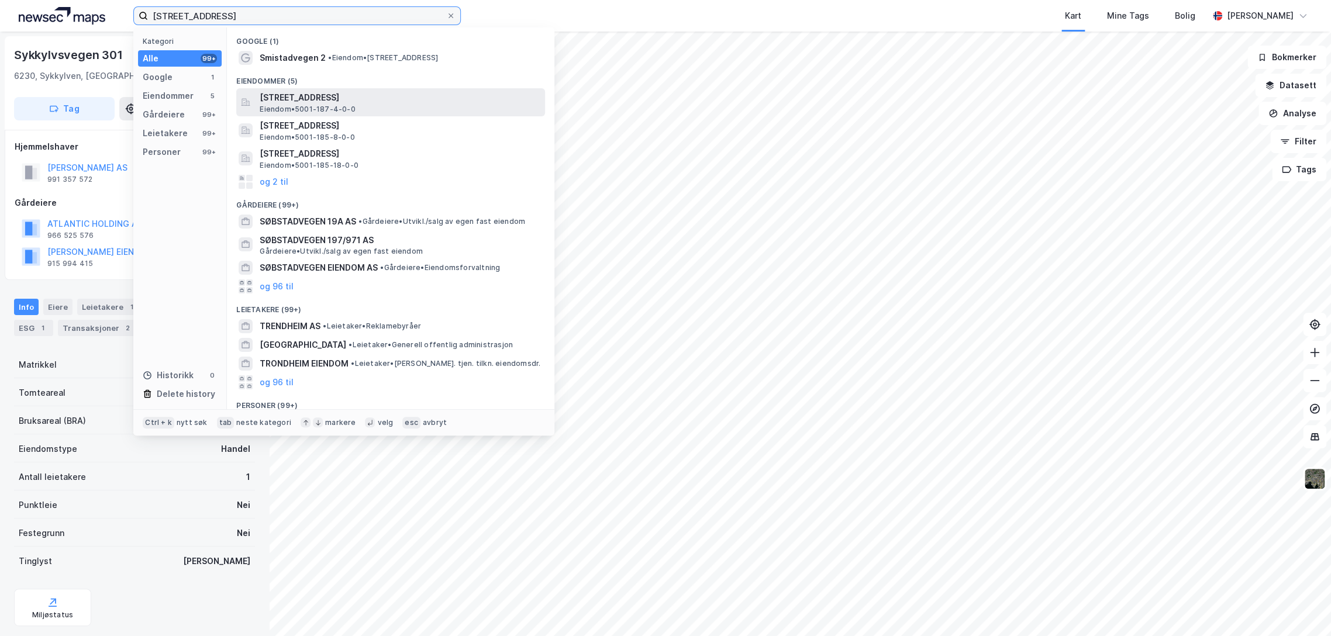
type input "[STREET_ADDRESS]"
click at [360, 93] on span "[STREET_ADDRESS]" at bounding box center [400, 98] width 281 height 14
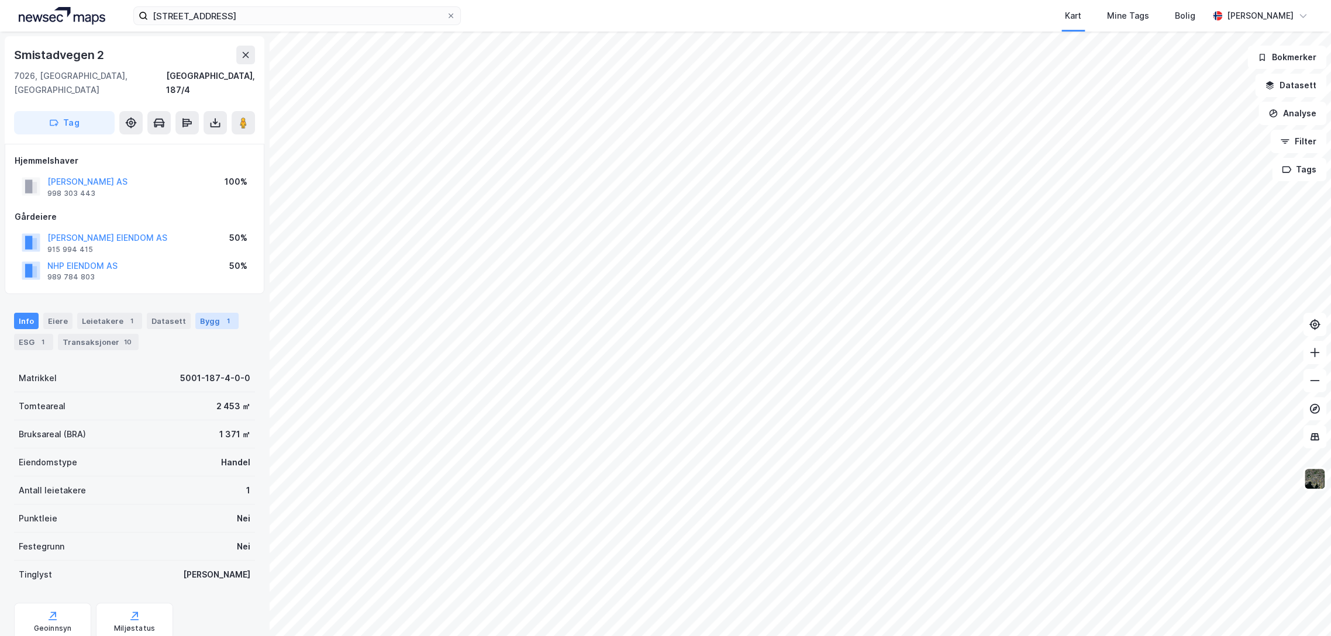
click at [198, 313] on div "Bygg 1" at bounding box center [216, 321] width 43 height 16
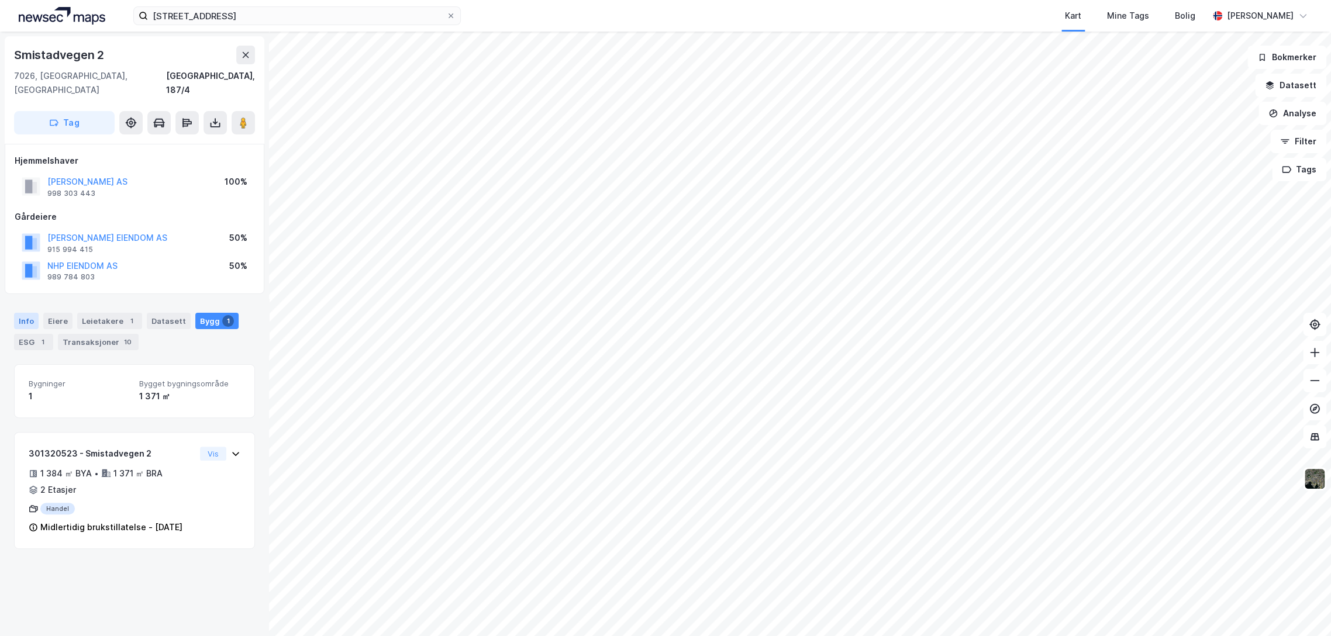
click at [26, 313] on div "Info" at bounding box center [26, 321] width 25 height 16
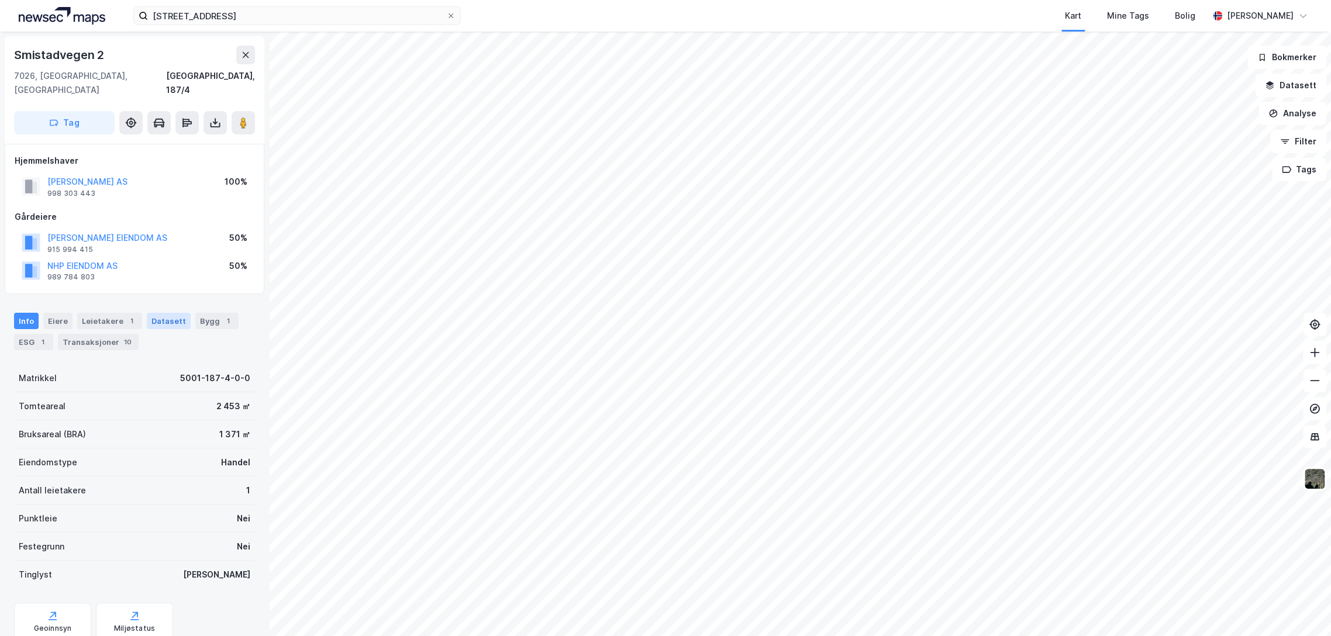
scroll to position [28, 0]
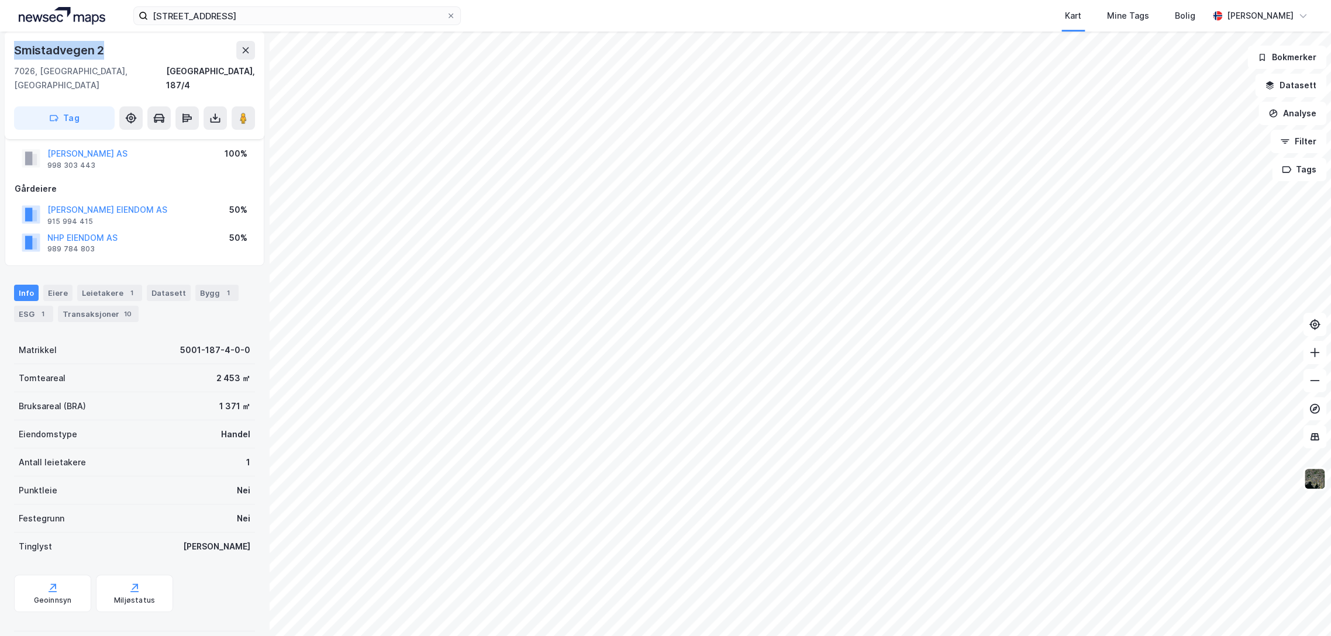
drag, startPoint x: 14, startPoint y: 49, endPoint x: 164, endPoint y: 50, distance: 149.7
click at [164, 50] on div "Smistadvegen 2" at bounding box center [134, 50] width 241 height 19
copy div "Smistadvegen 2"
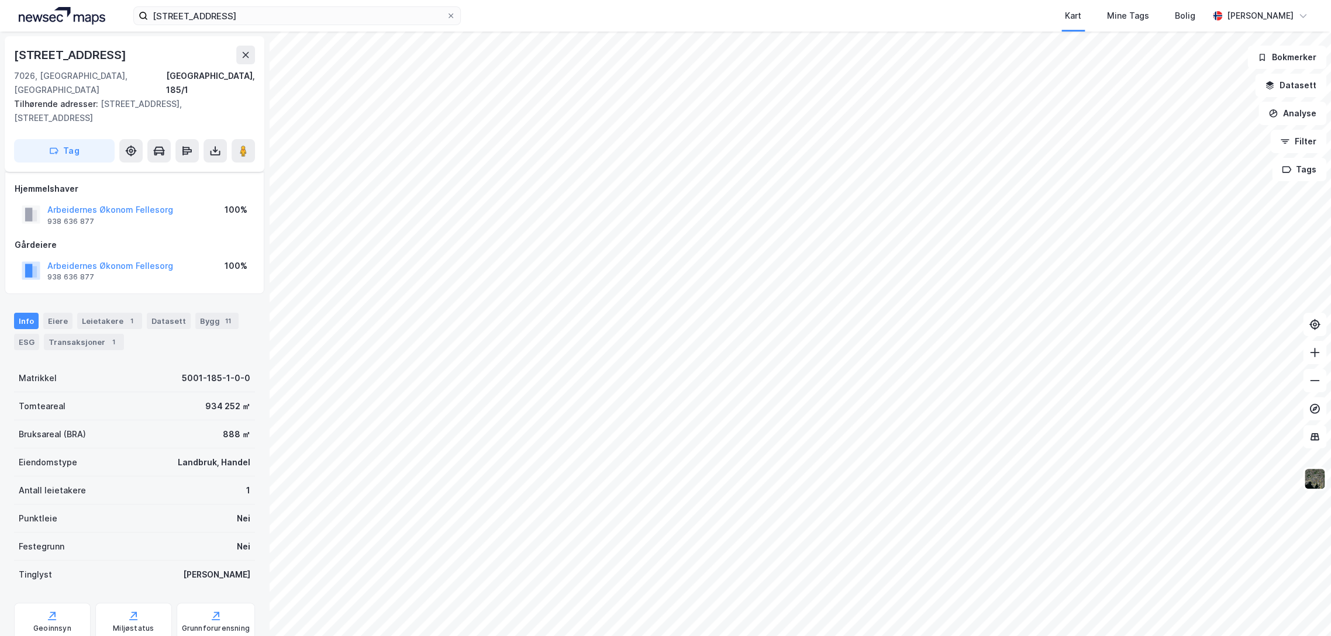
scroll to position [28, 0]
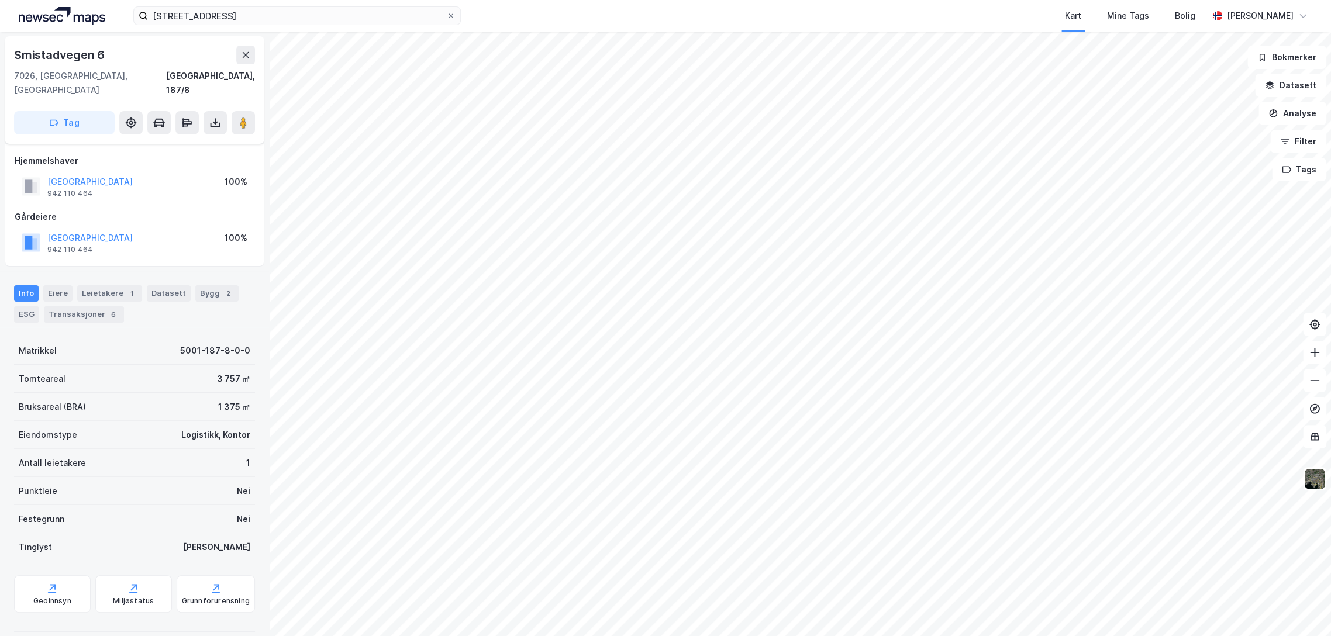
scroll to position [28, 0]
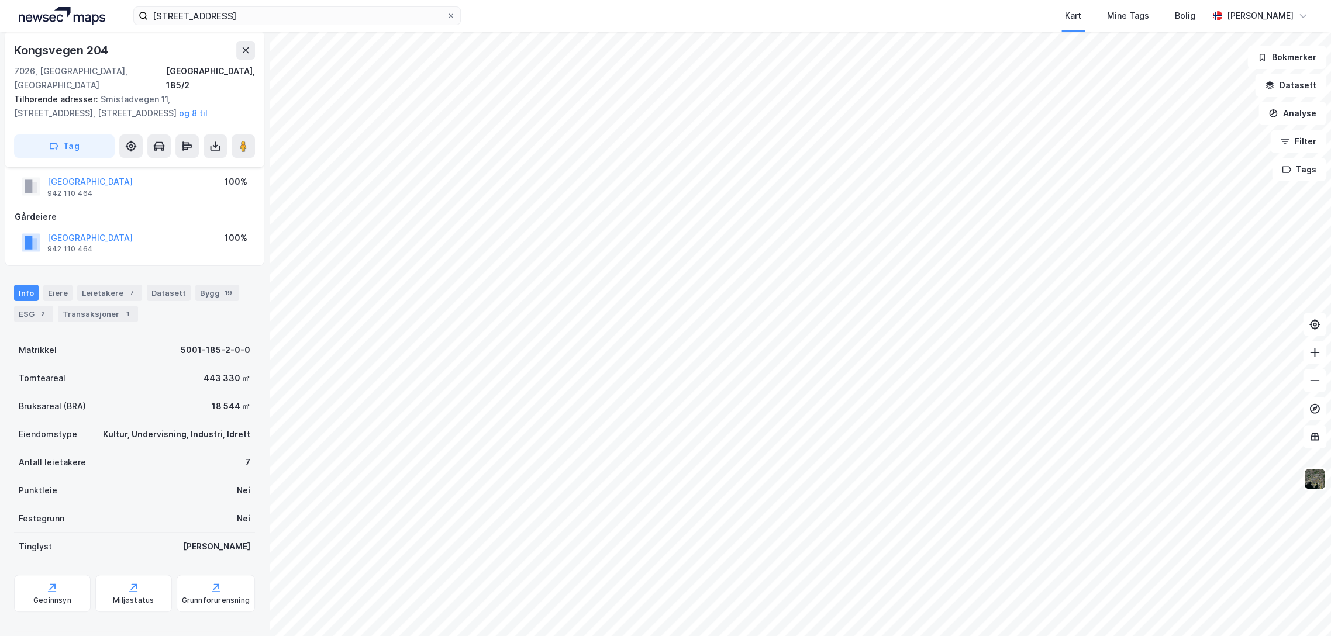
scroll to position [28, 0]
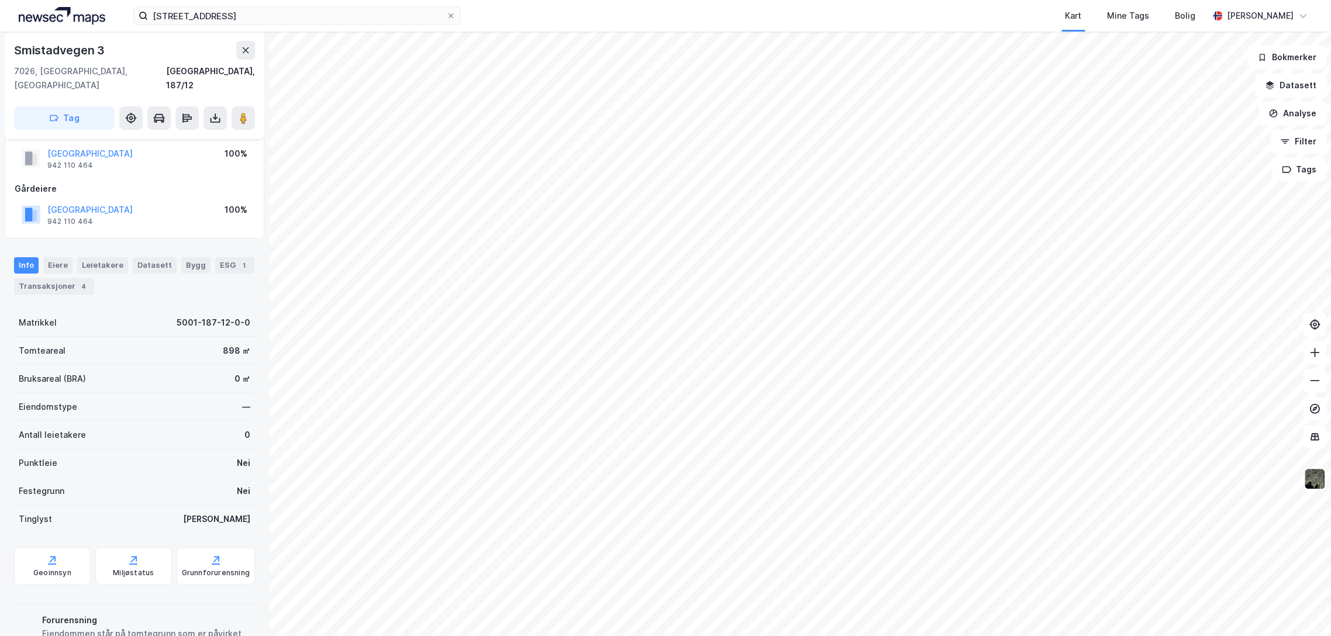
scroll to position [28, 0]
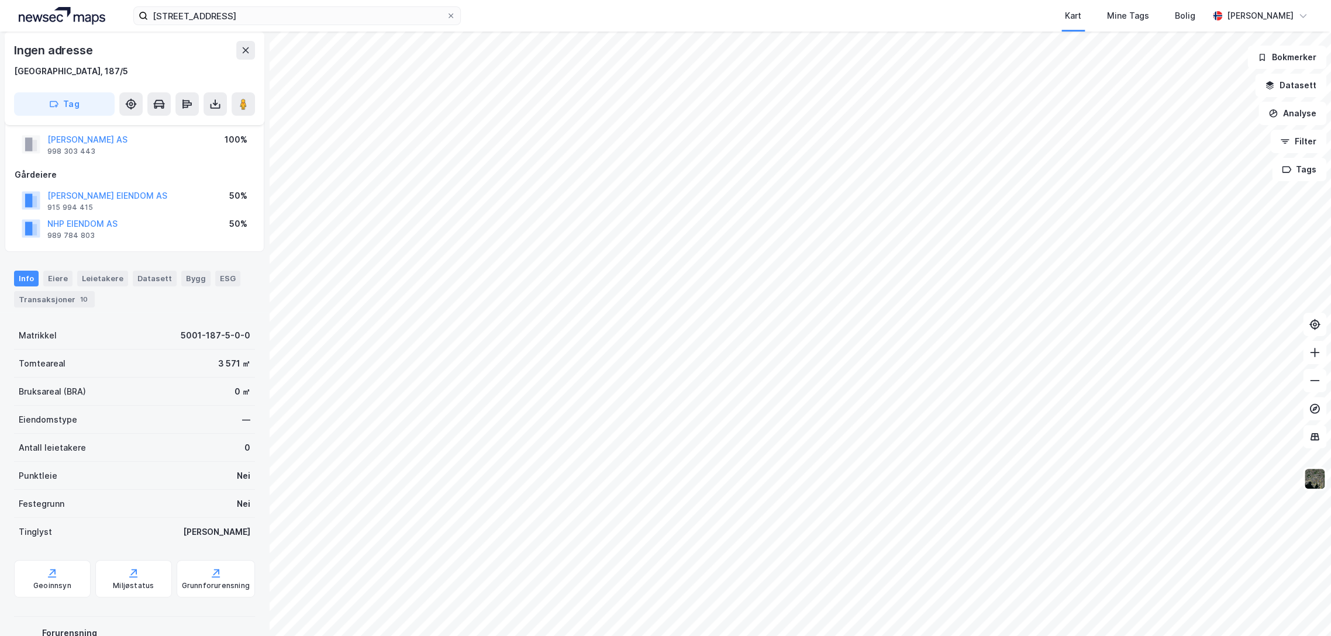
scroll to position [28, 0]
